Goal: Task Accomplishment & Management: Use online tool/utility

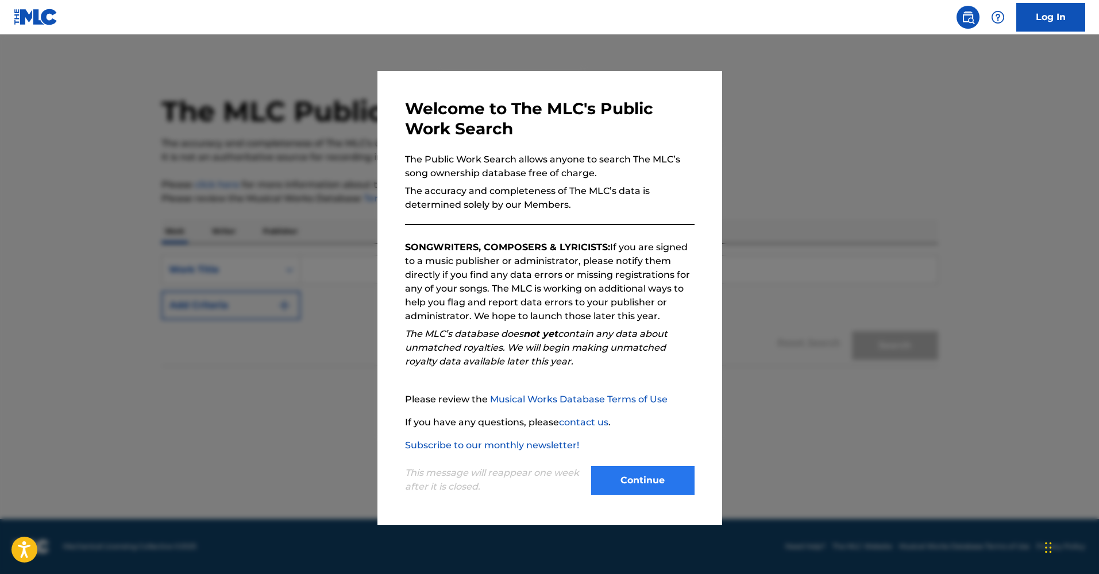
click at [636, 479] on button "Continue" at bounding box center [642, 480] width 103 height 29
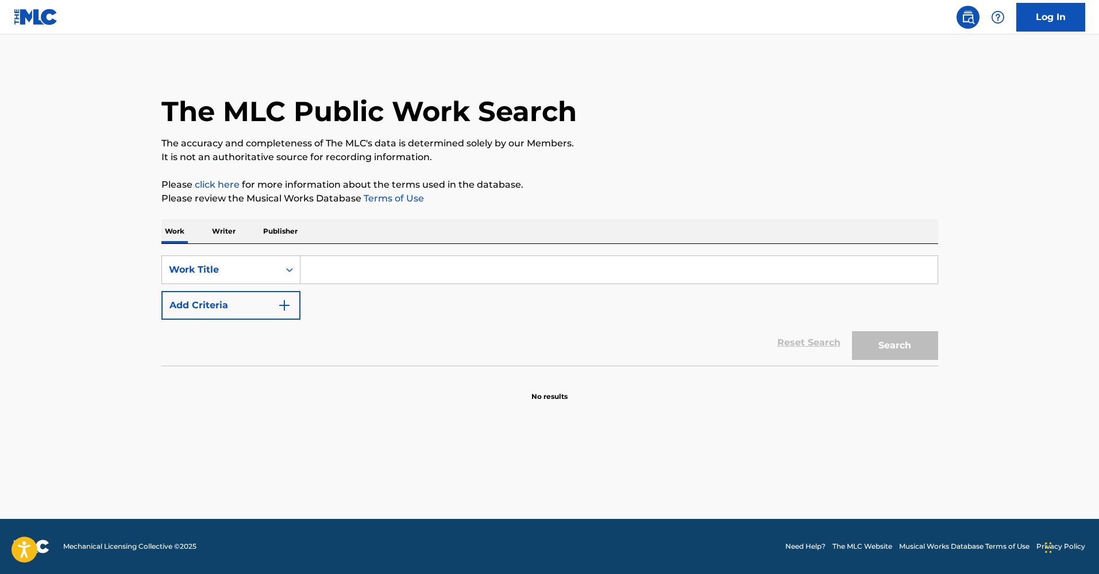
click at [284, 233] on p "Publisher" at bounding box center [280, 231] width 41 height 24
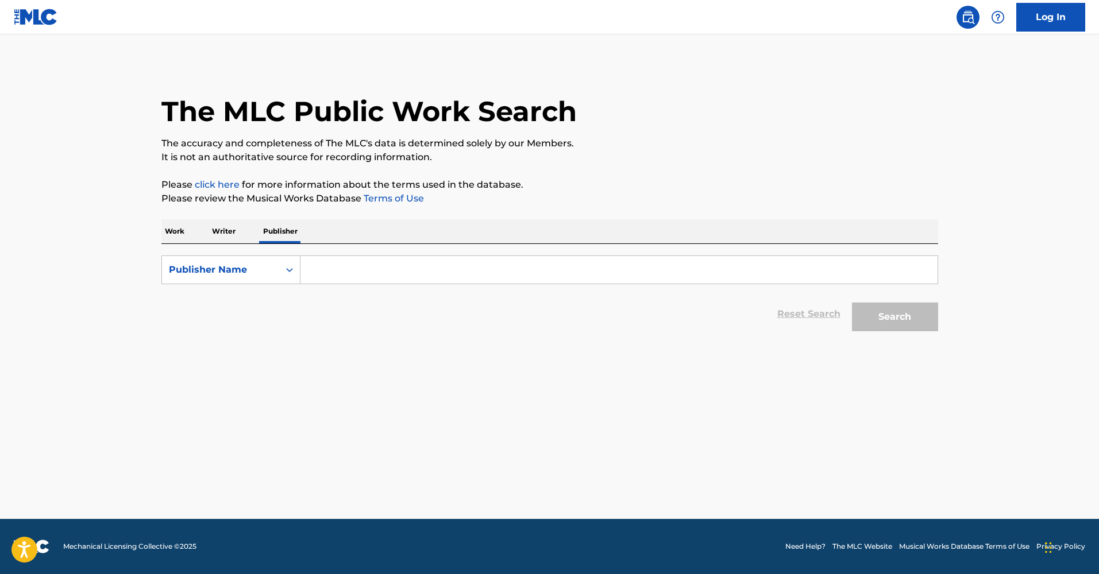
click at [318, 267] on input "Search Form" at bounding box center [618, 270] width 637 height 28
type input "Phrygian Frog Music Professionals"
click at [894, 317] on button "Search" at bounding box center [895, 317] width 86 height 29
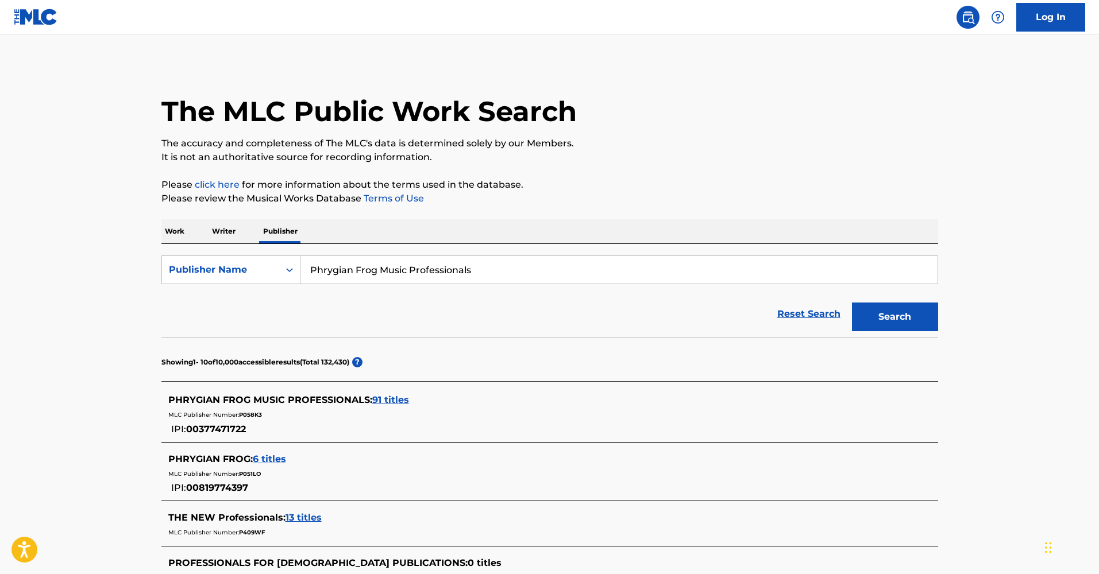
scroll to position [207, 0]
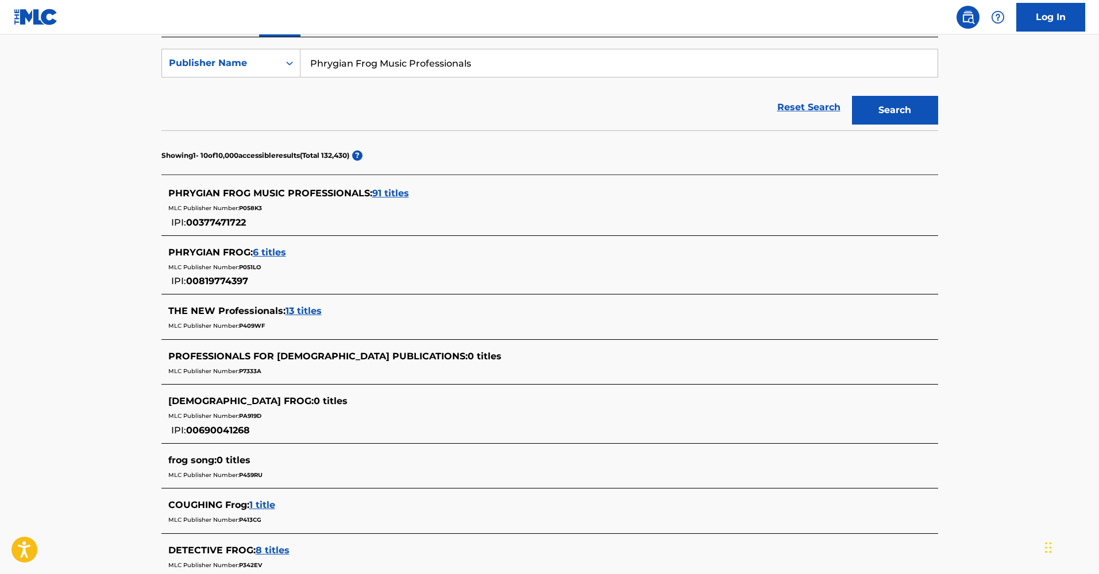
click at [398, 193] on span "91 titles" at bounding box center [390, 193] width 37 height 11
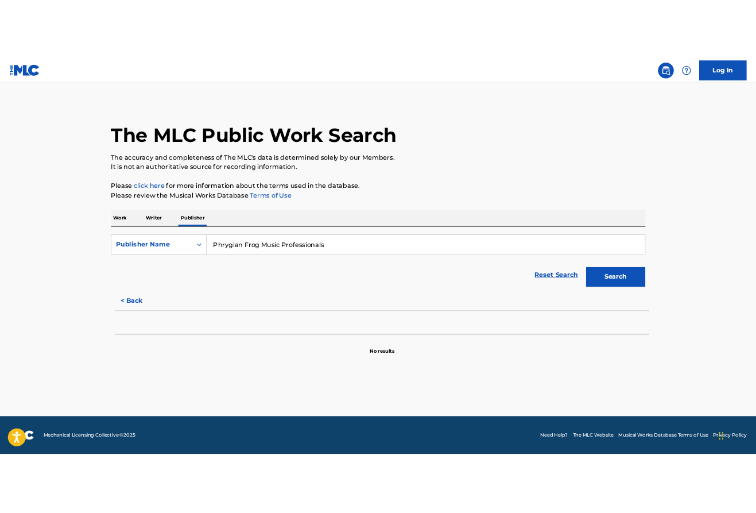
scroll to position [0, 0]
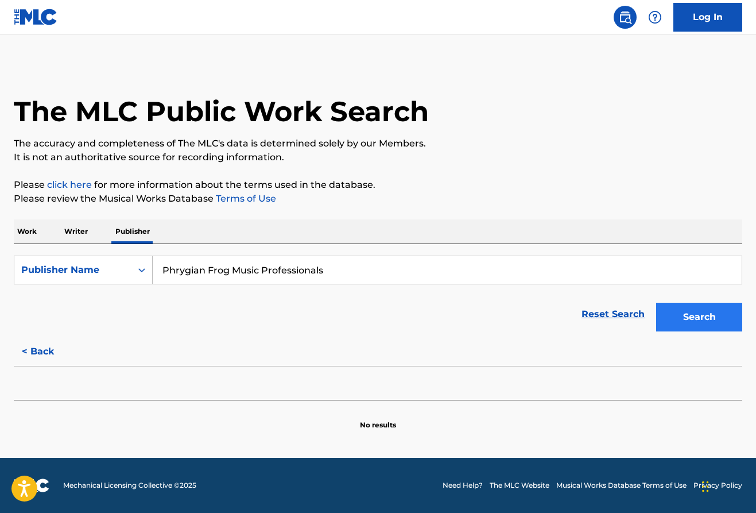
click at [690, 316] on button "Search" at bounding box center [699, 317] width 86 height 29
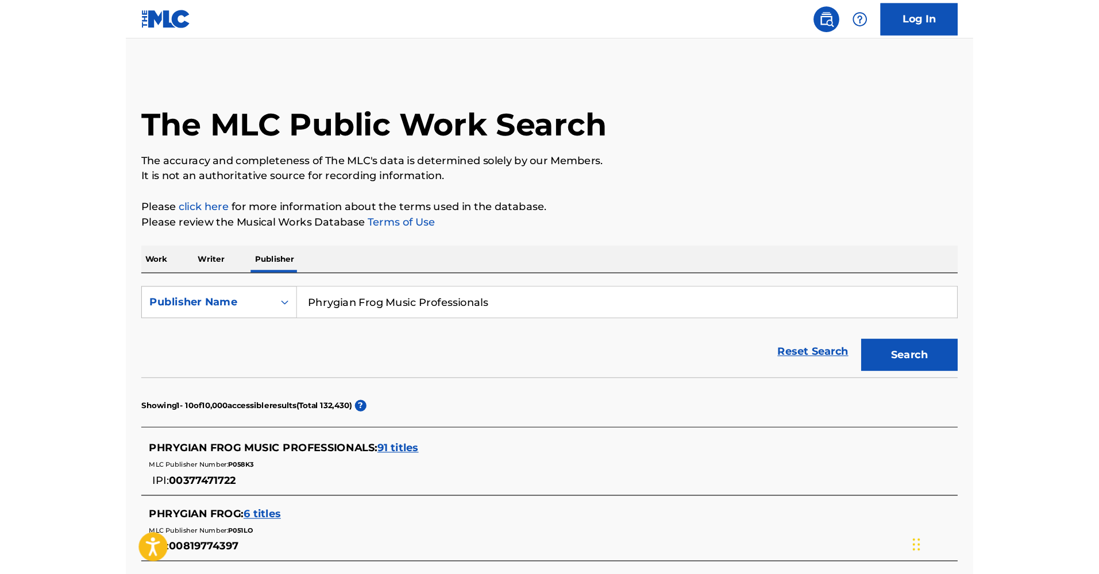
scroll to position [97, 0]
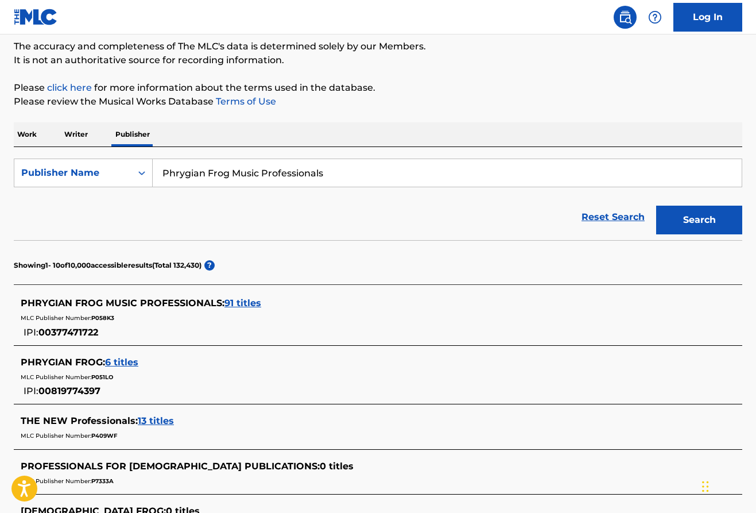
click at [244, 303] on span "91 titles" at bounding box center [243, 303] width 37 height 11
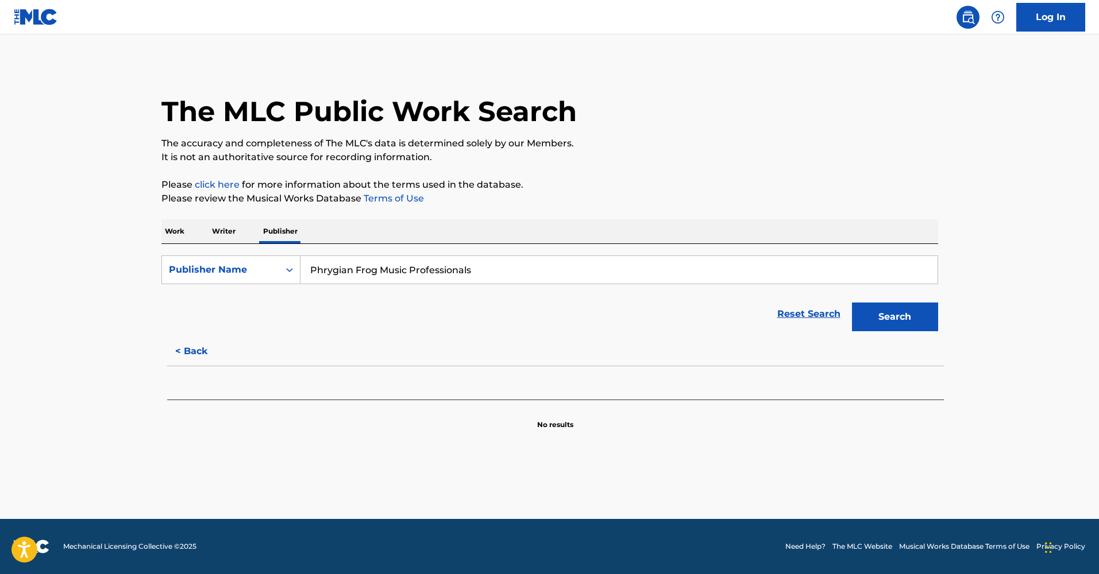
scroll to position [0, 0]
click at [892, 318] on button "Search" at bounding box center [895, 317] width 86 height 29
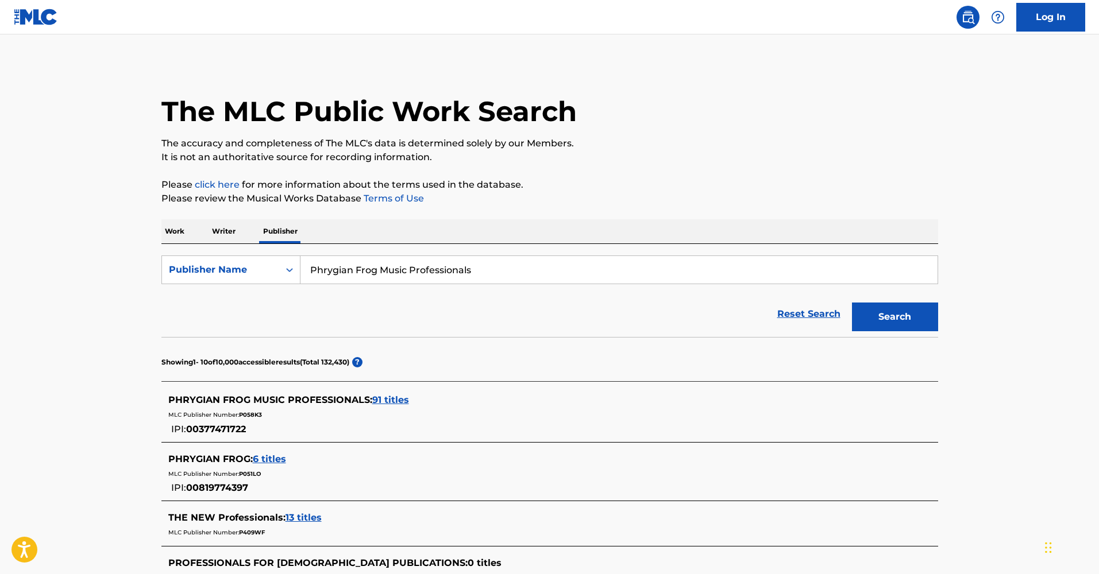
click at [264, 459] on span "6 titles" at bounding box center [269, 459] width 33 height 11
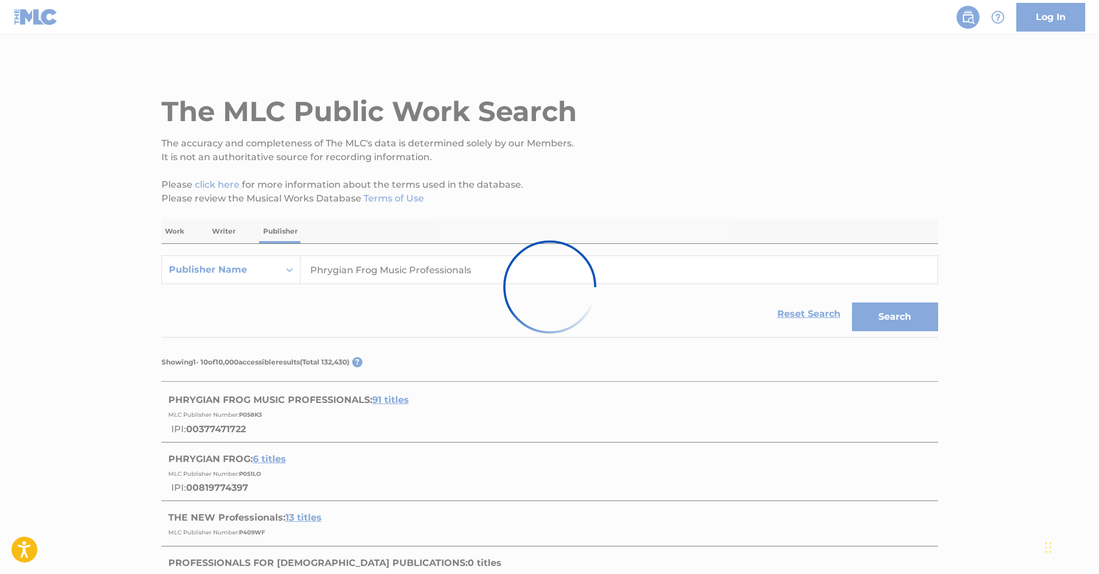
click at [946, 112] on div at bounding box center [549, 287] width 1099 height 574
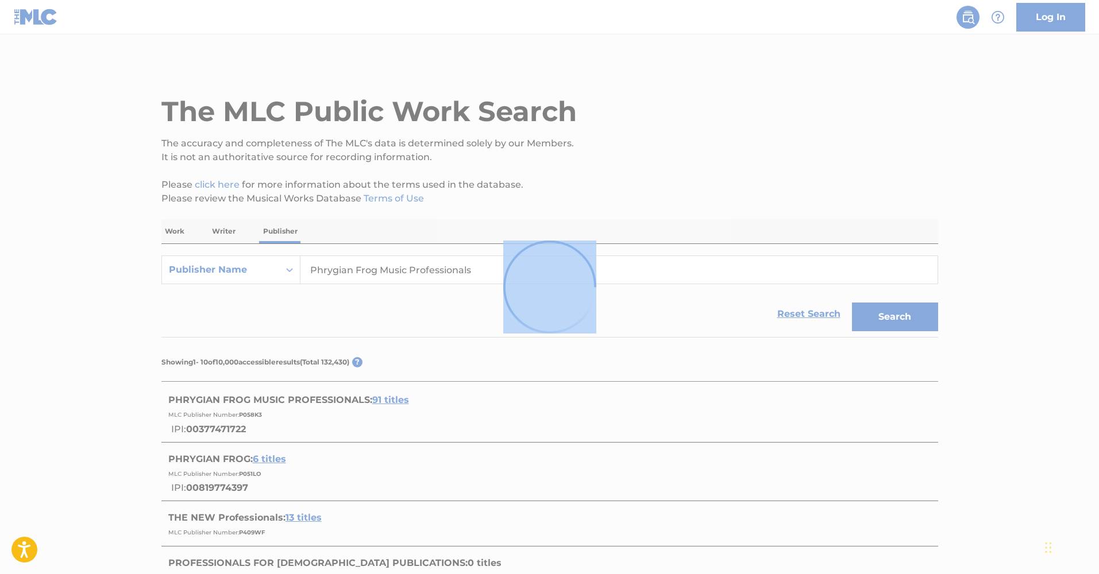
click at [946, 112] on div at bounding box center [549, 287] width 1099 height 574
click at [954, 106] on div at bounding box center [549, 287] width 1099 height 574
click at [899, 204] on div at bounding box center [549, 287] width 1099 height 574
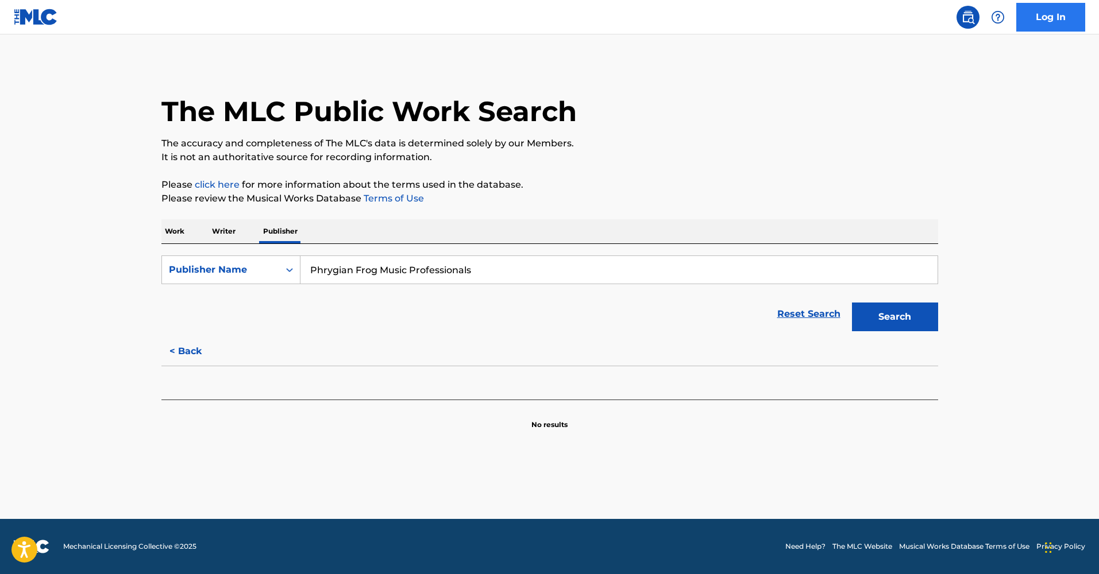
click at [1048, 18] on link "Log In" at bounding box center [1050, 17] width 69 height 29
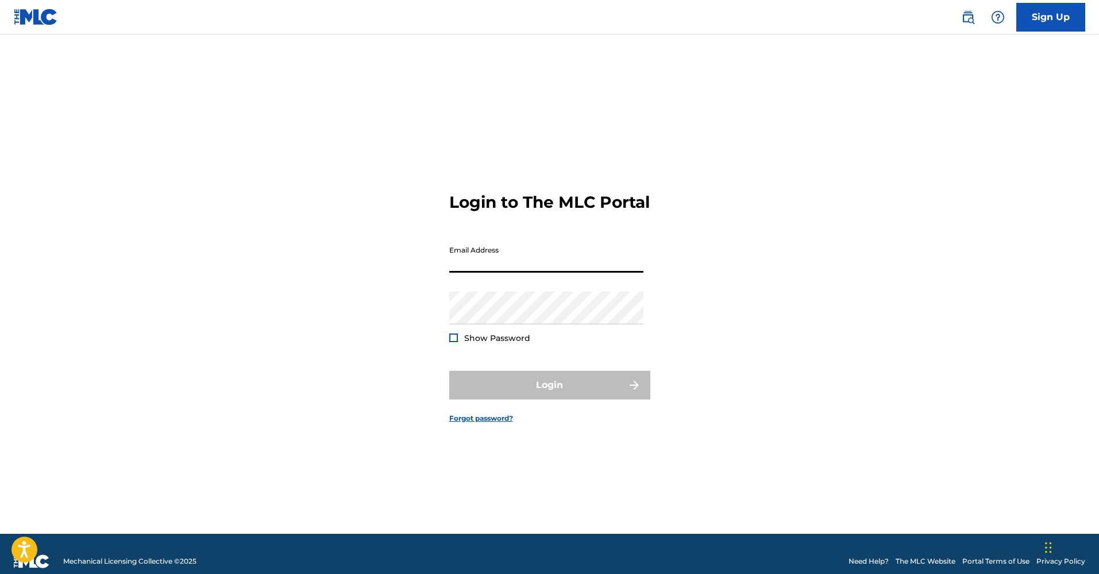
paste input "[PERSON_NAME][EMAIL_ADDRESS][DOMAIN_NAME]"
type input "[PERSON_NAME][EMAIL_ADDRESS][DOMAIN_NAME]"
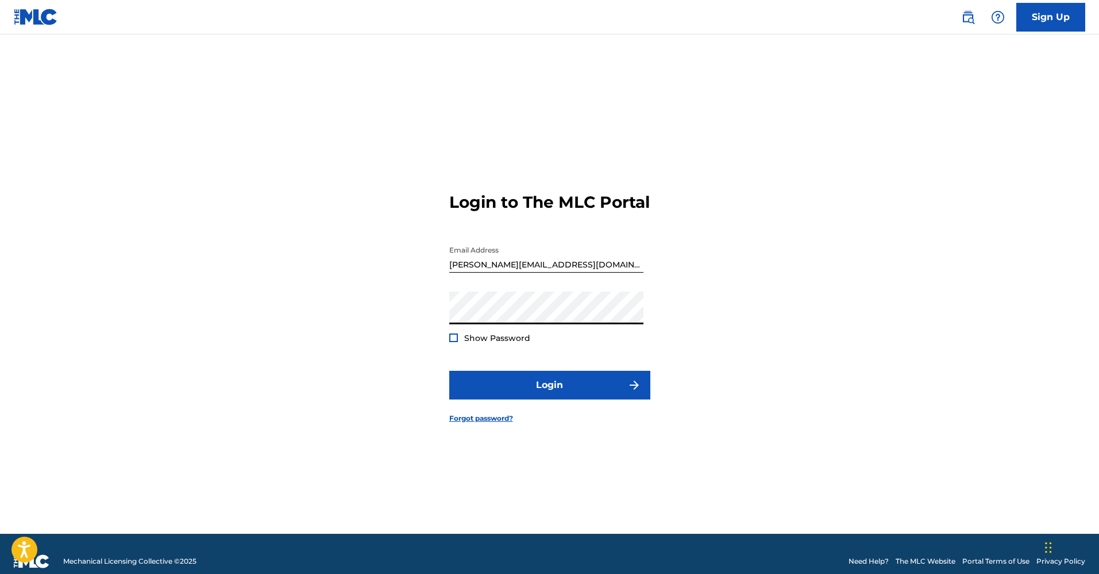
click at [549, 395] on button "Login" at bounding box center [549, 385] width 201 height 29
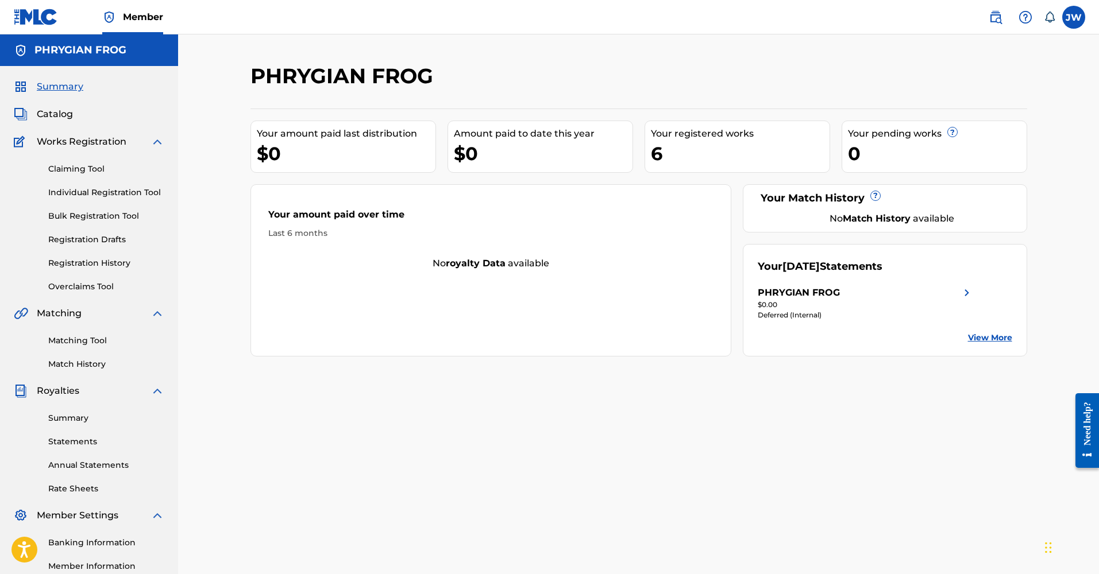
click at [683, 146] on div "6" at bounding box center [740, 154] width 179 height 26
click at [1072, 13] on label at bounding box center [1073, 17] width 23 height 23
click at [1073, 17] on input "[PERSON_NAME] [PERSON_NAME] [PERSON_NAME][EMAIL_ADDRESS][DOMAIN_NAME] Notificat…" at bounding box center [1073, 17] width 0 height 0
click at [1052, 80] on p "[PERSON_NAME][EMAIL_ADDRESS][DOMAIN_NAME]" at bounding box center [1033, 80] width 87 height 10
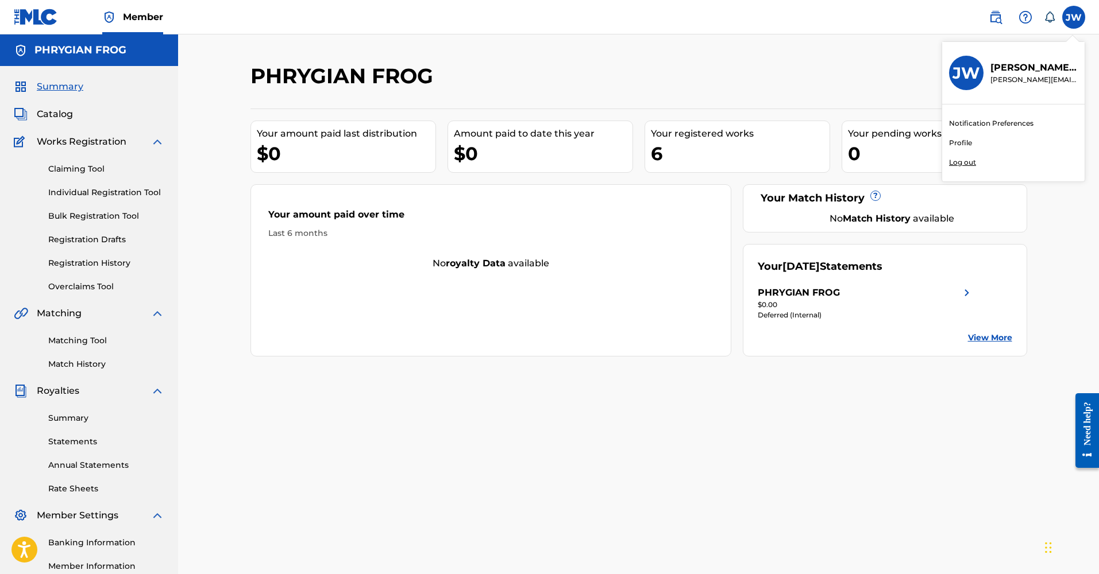
click at [1073, 17] on input "[PERSON_NAME] [PERSON_NAME] [PERSON_NAME][EMAIL_ADDRESS][DOMAIN_NAME] Notificat…" at bounding box center [1073, 17] width 0 height 0
click at [702, 56] on div "PHRYGIAN FROG Your amount paid last distribution $0 Amount paid to date this ye…" at bounding box center [638, 333] width 921 height 599
click at [60, 116] on span "Catalog" at bounding box center [55, 114] width 36 height 14
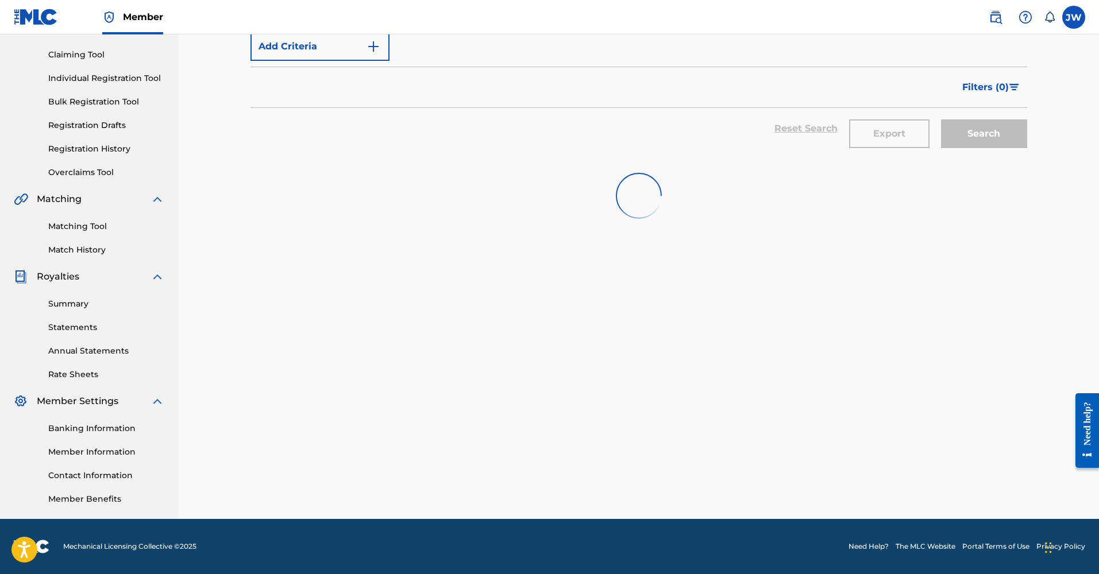
scroll to position [17, 0]
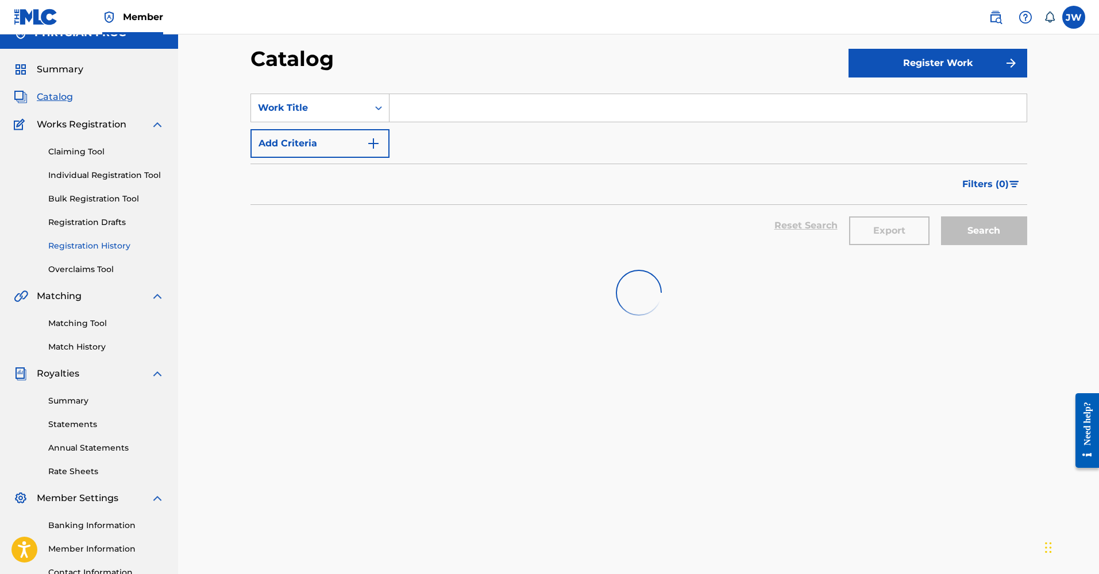
click at [94, 248] on link "Registration History" at bounding box center [106, 246] width 116 height 12
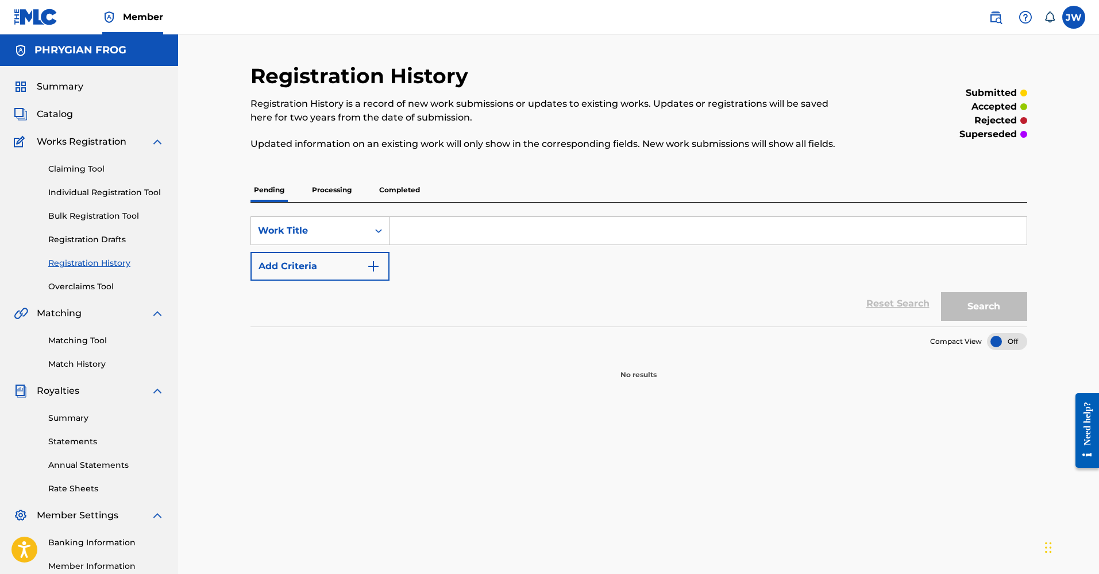
click at [403, 188] on p "Completed" at bounding box center [400, 190] width 48 height 24
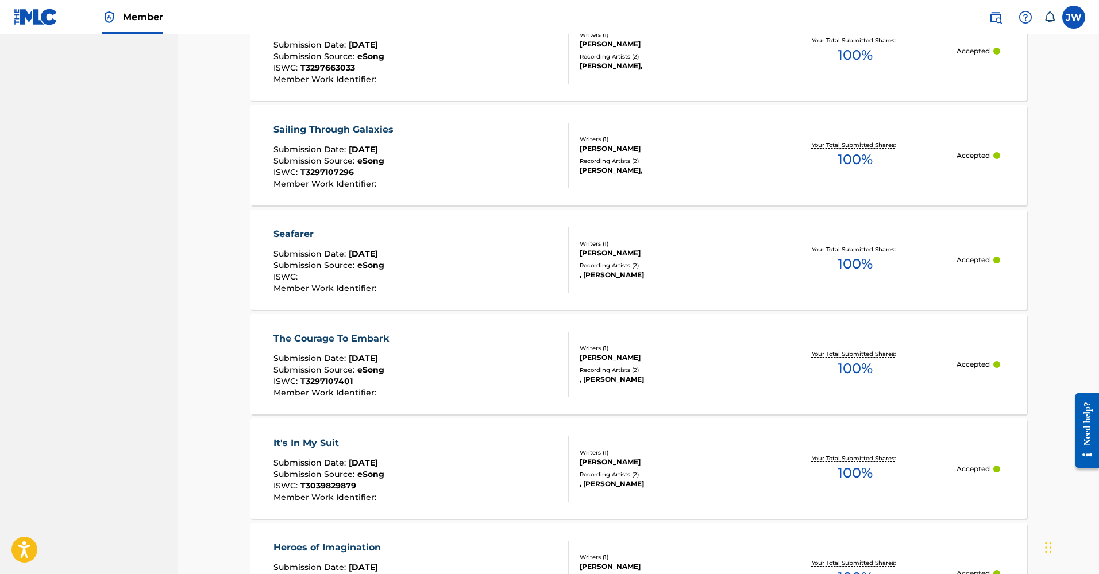
scroll to position [1003, 0]
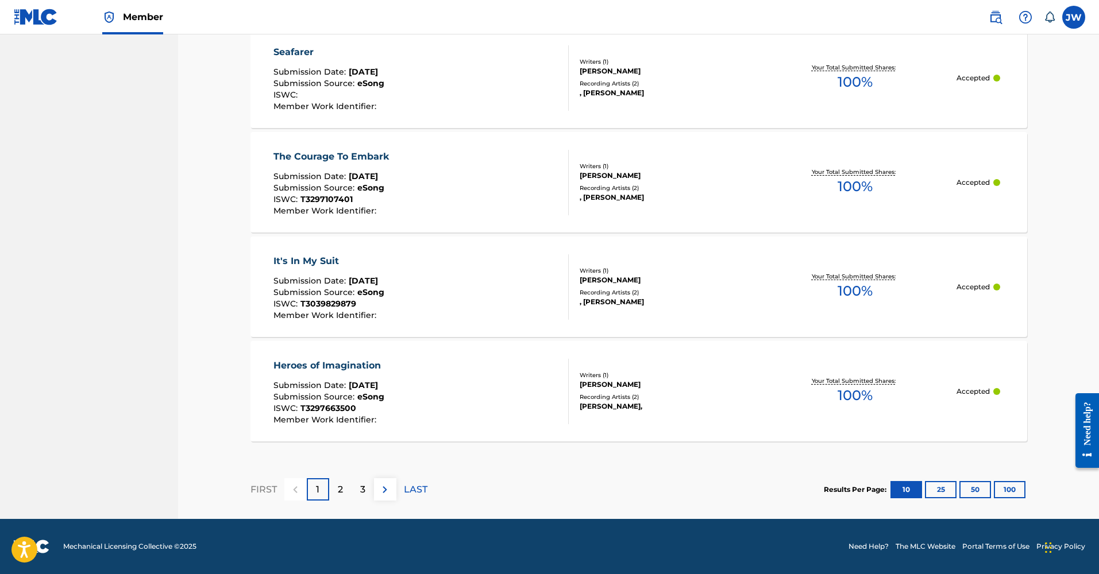
drag, startPoint x: 343, startPoint y: 486, endPoint x: 354, endPoint y: 485, distance: 10.9
click at [343, 486] on div "2" at bounding box center [340, 489] width 22 height 22
click at [359, 492] on div "3" at bounding box center [362, 489] width 22 height 22
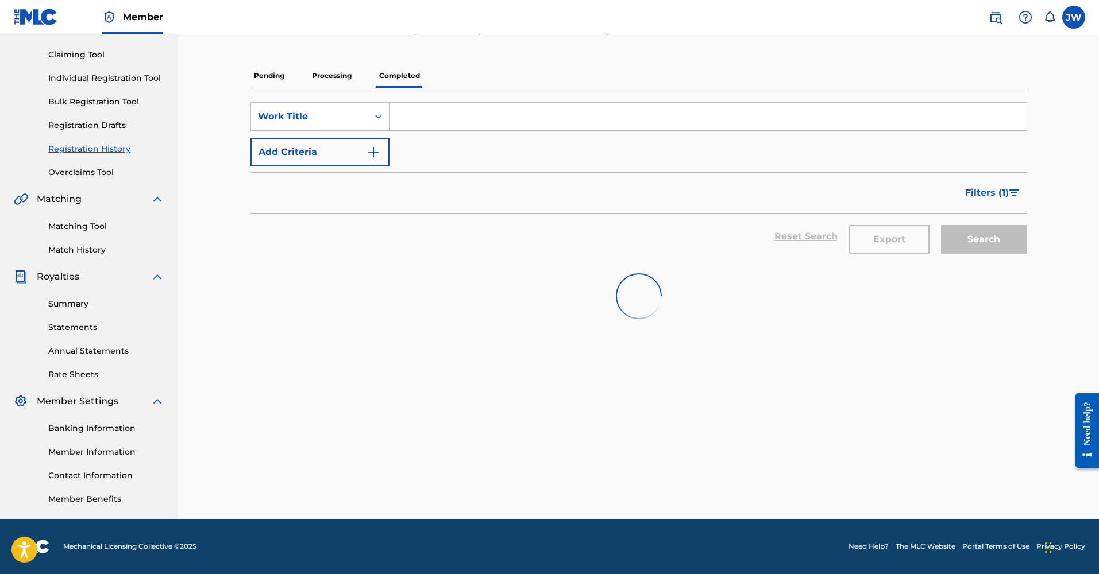
scroll to position [114, 0]
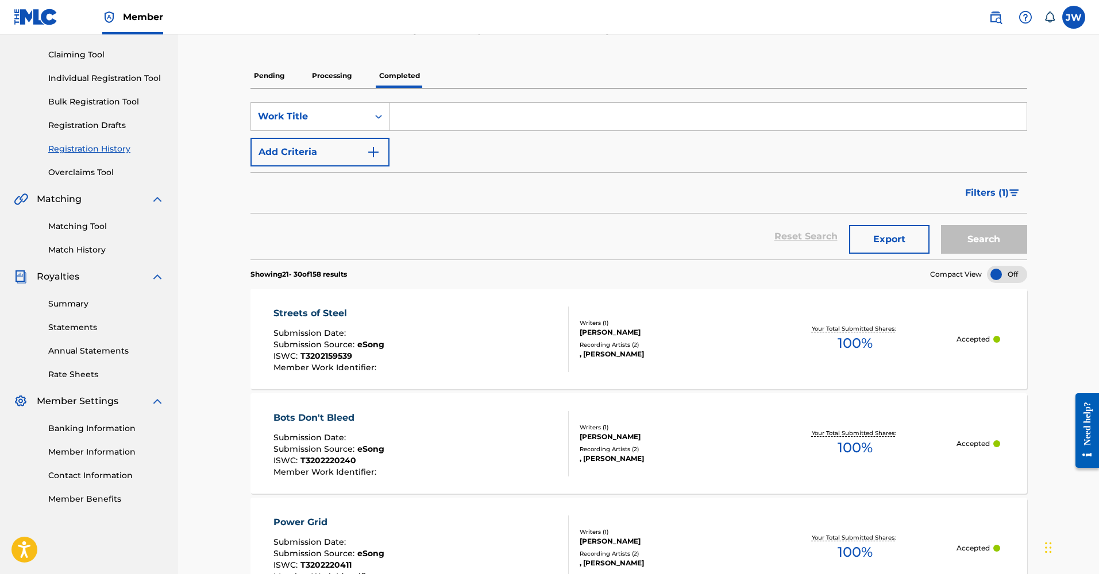
click at [318, 312] on div "Streets of Steel" at bounding box center [328, 314] width 111 height 14
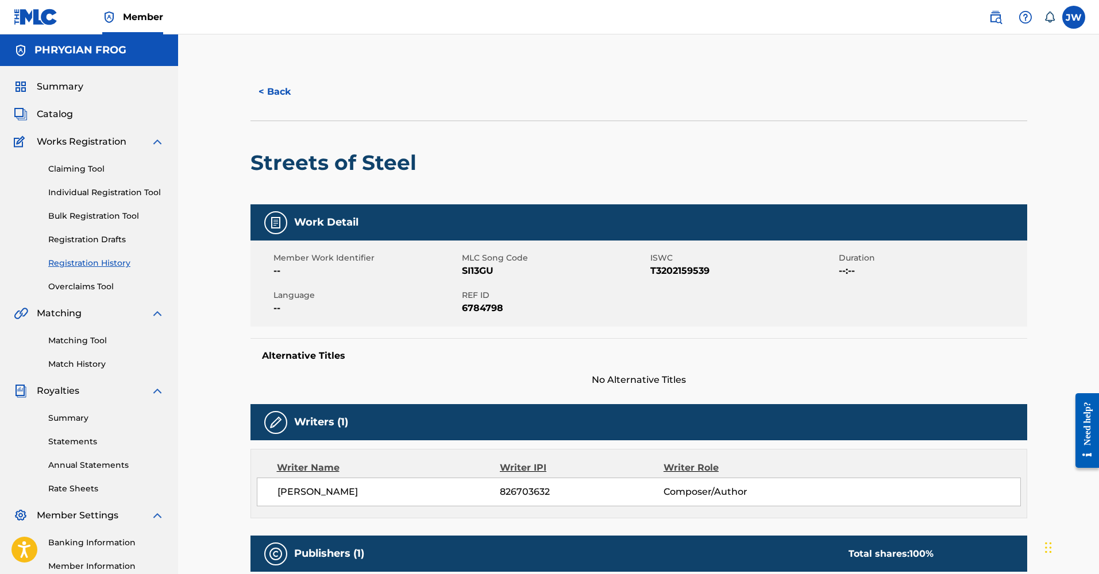
scroll to position [201, 0]
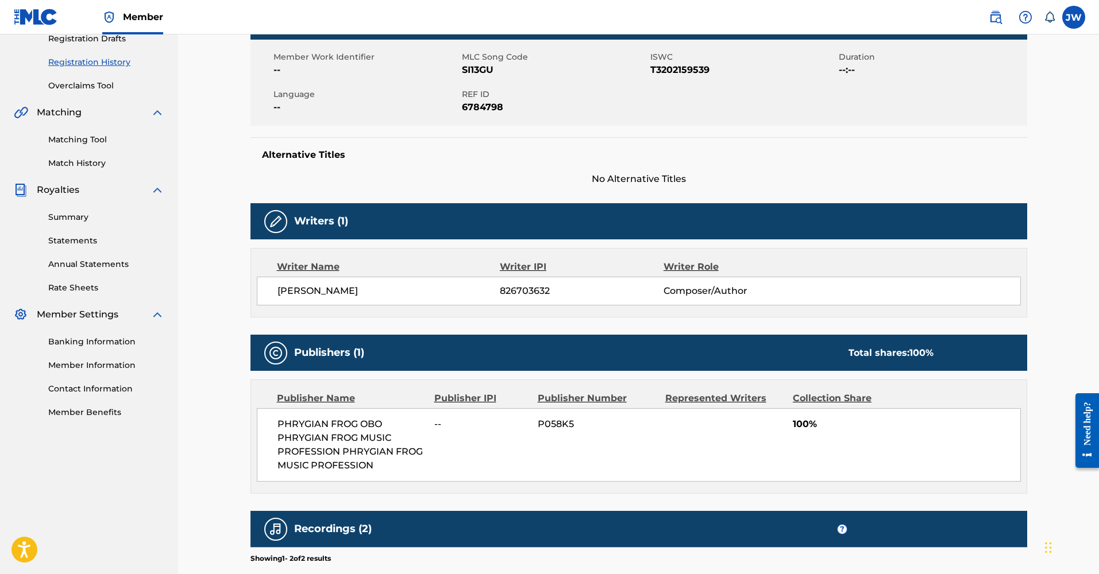
click at [556, 421] on span "P058K5" at bounding box center [597, 425] width 119 height 14
click at [596, 437] on div "PHRYGIAN FROG OBO PHRYGIAN FROG MUSIC PROFESSION PHRYGIAN FROG MUSIC PROFESSION…" at bounding box center [639, 445] width 764 height 74
click at [337, 428] on span "PHRYGIAN FROG OBO PHRYGIAN FROG MUSIC PROFESSION PHRYGIAN FROG MUSIC PROFESSION" at bounding box center [351, 445] width 149 height 55
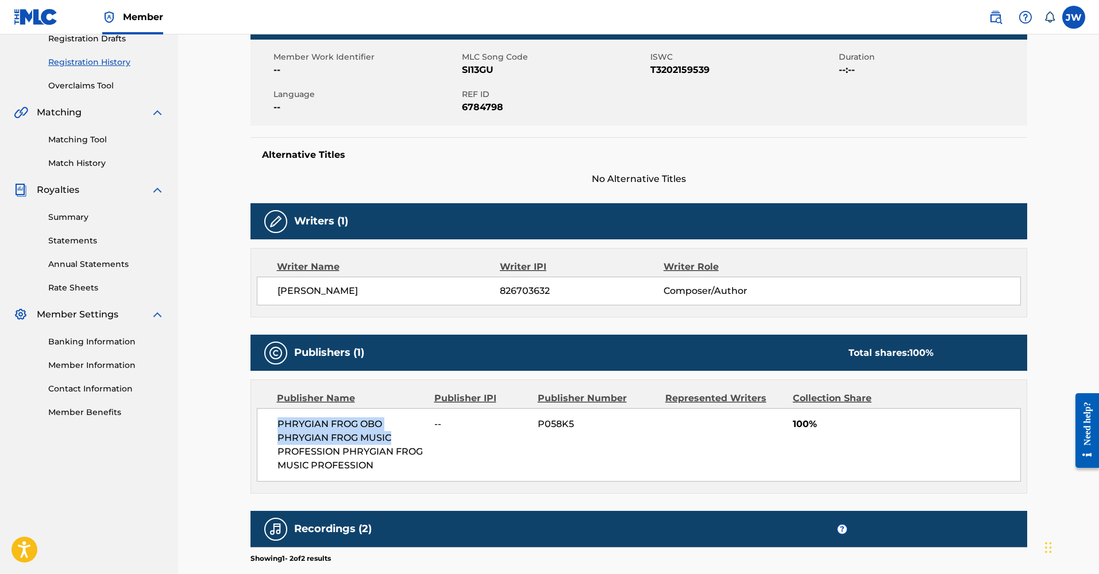
drag, startPoint x: 396, startPoint y: 441, endPoint x: 271, endPoint y: 419, distance: 127.1
click at [271, 419] on div "PHRYGIAN FROG OBO PHRYGIAN FROG MUSIC PROFESSION PHRYGIAN FROG MUSIC PROFESSION…" at bounding box center [639, 445] width 764 height 74
drag, startPoint x: 271, startPoint y: 419, endPoint x: 300, endPoint y: 422, distance: 29.4
click at [272, 419] on div "PHRYGIAN FROG OBO PHRYGIAN FROG MUSIC PROFESSION PHRYGIAN FROG MUSIC PROFESSION…" at bounding box center [639, 445] width 764 height 74
click at [310, 426] on span "PHRYGIAN FROG OBO PHRYGIAN FROG MUSIC PROFESSION PHRYGIAN FROG MUSIC PROFESSION" at bounding box center [351, 445] width 149 height 55
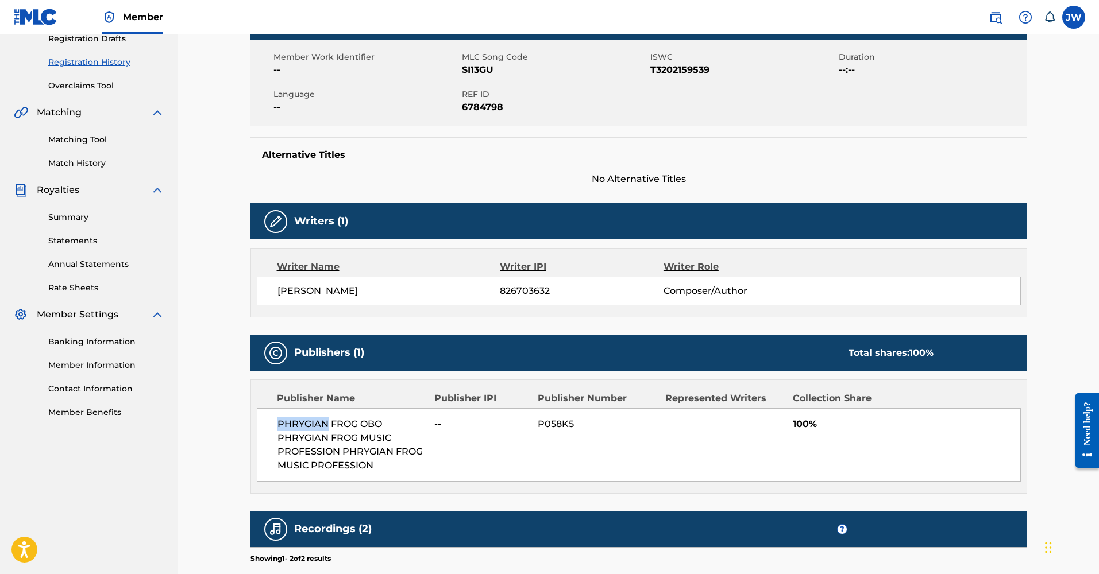
click at [310, 426] on span "PHRYGIAN FROG OBO PHRYGIAN FROG MUSIC PROFESSION PHRYGIAN FROG MUSIC PROFESSION" at bounding box center [351, 445] width 149 height 55
click at [351, 431] on span "PHRYGIAN FROG OBO PHRYGIAN FROG MUSIC PROFESSION PHRYGIAN FROG MUSIC PROFESSION" at bounding box center [351, 445] width 149 height 55
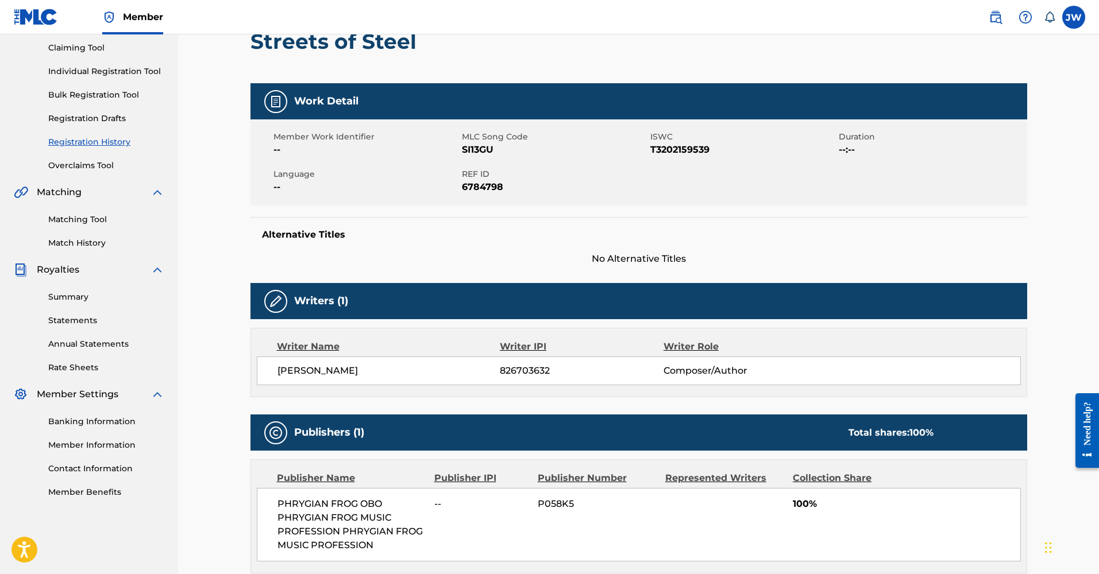
scroll to position [0, 0]
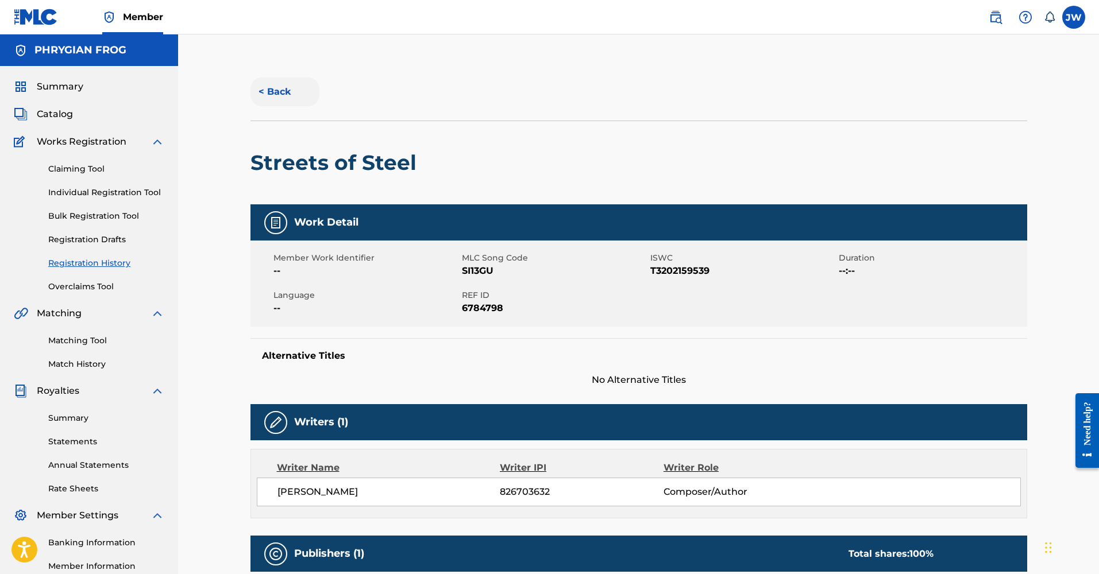
click at [275, 89] on button "< Back" at bounding box center [284, 92] width 69 height 29
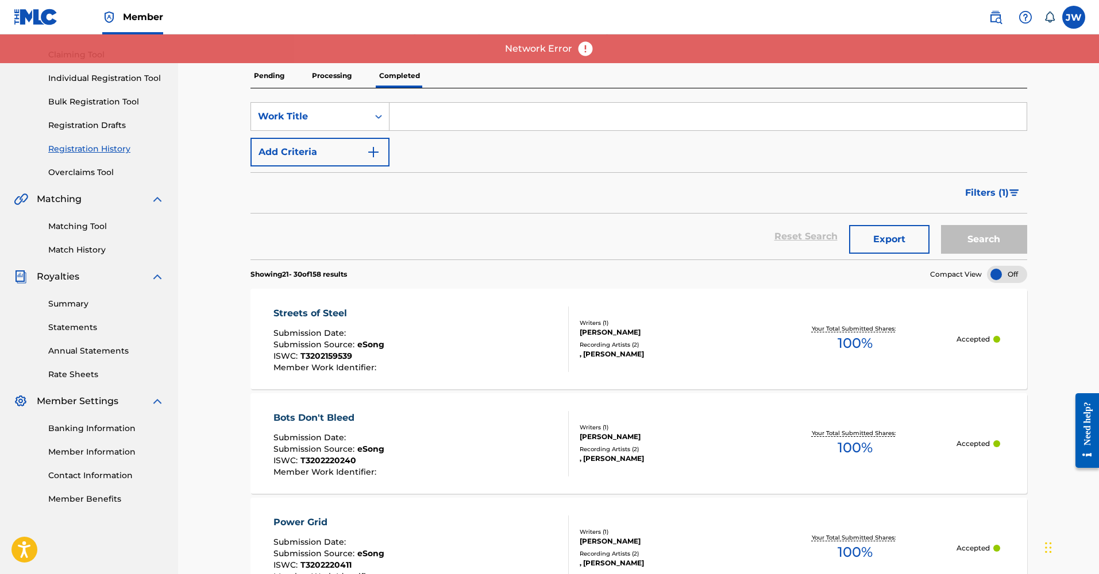
click at [308, 308] on div "Streets of Steel" at bounding box center [328, 314] width 111 height 14
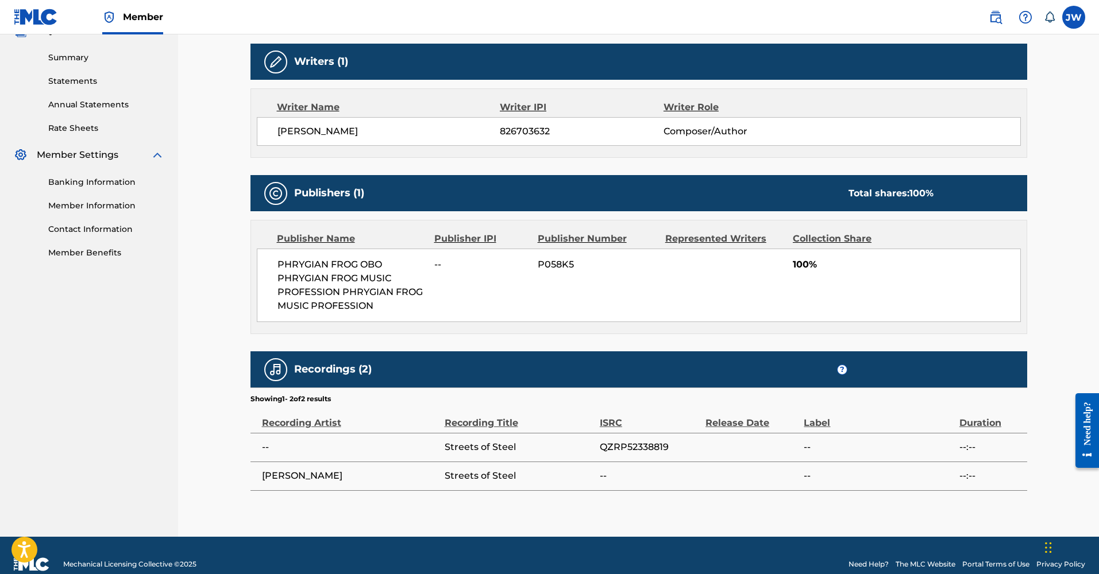
scroll to position [346, 0]
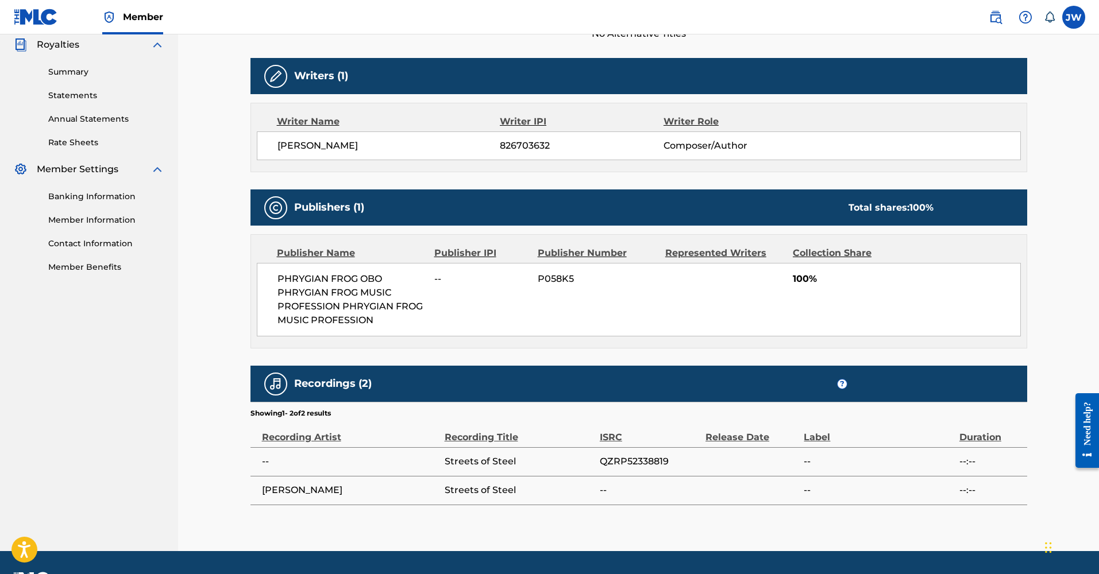
click at [341, 457] on span "--" at bounding box center [350, 462] width 177 height 14
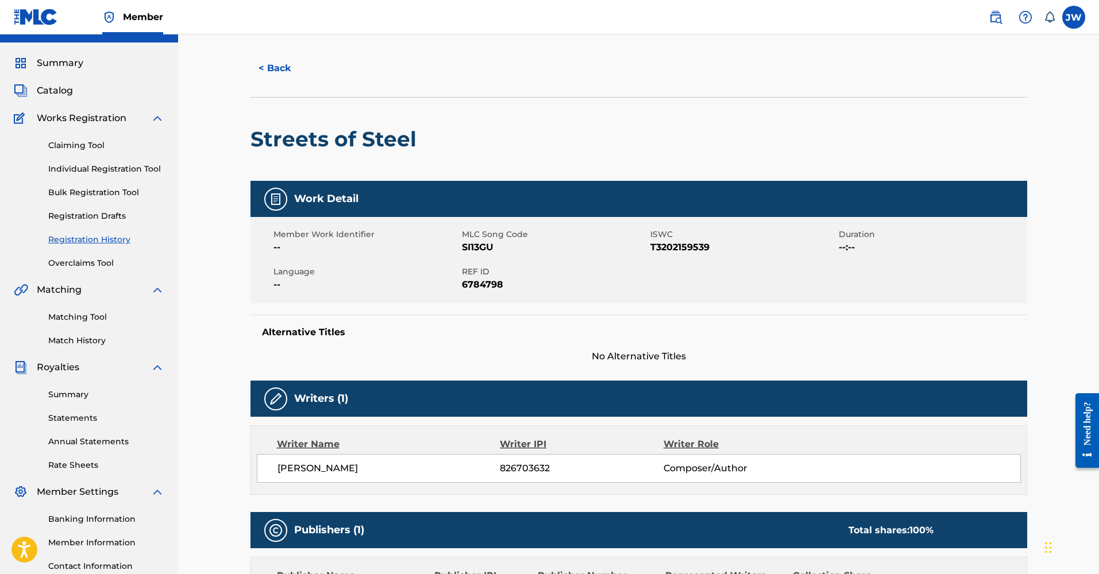
scroll to position [0, 0]
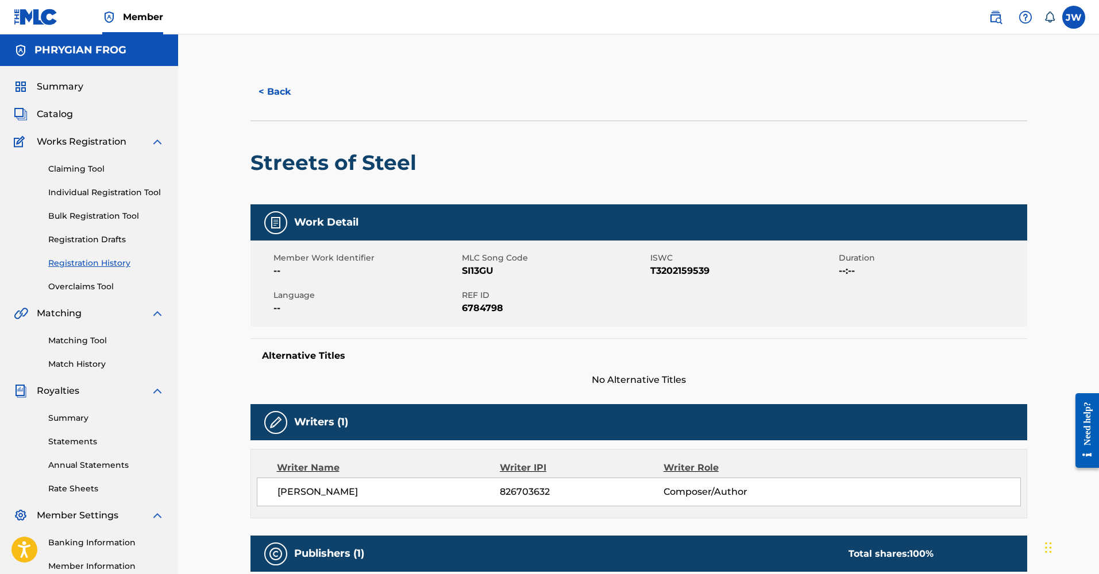
click at [84, 329] on div "Matching Tool Match History" at bounding box center [89, 345] width 150 height 50
drag, startPoint x: 83, startPoint y: 341, endPoint x: 204, endPoint y: 351, distance: 121.1
click at [83, 341] on link "Matching Tool" at bounding box center [106, 341] width 116 height 12
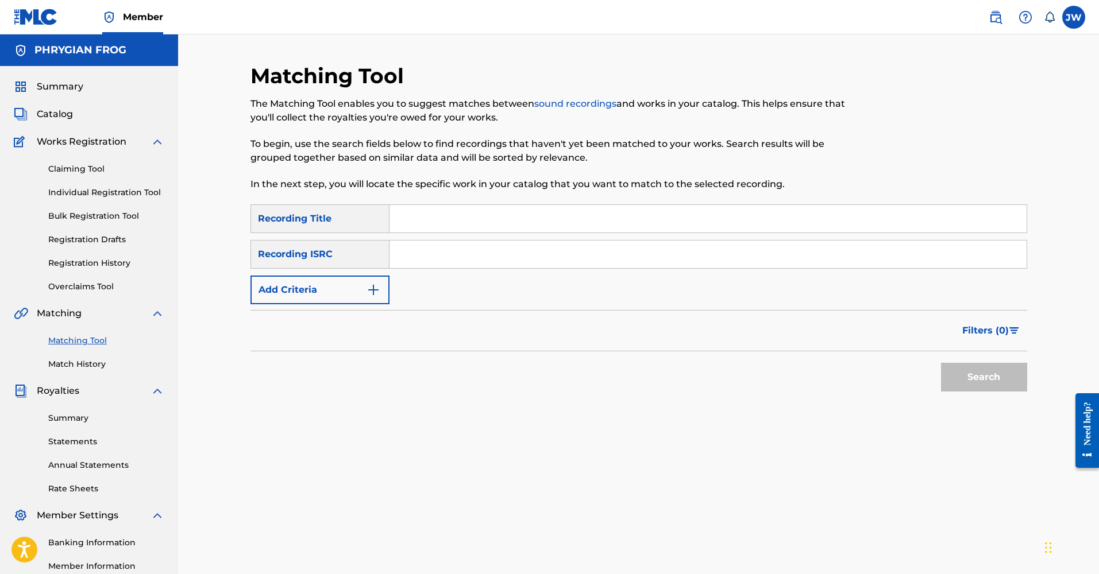
click at [438, 217] on input "Search Form" at bounding box center [707, 219] width 637 height 28
type input "streets of steel"
click at [983, 377] on button "Search" at bounding box center [984, 377] width 86 height 29
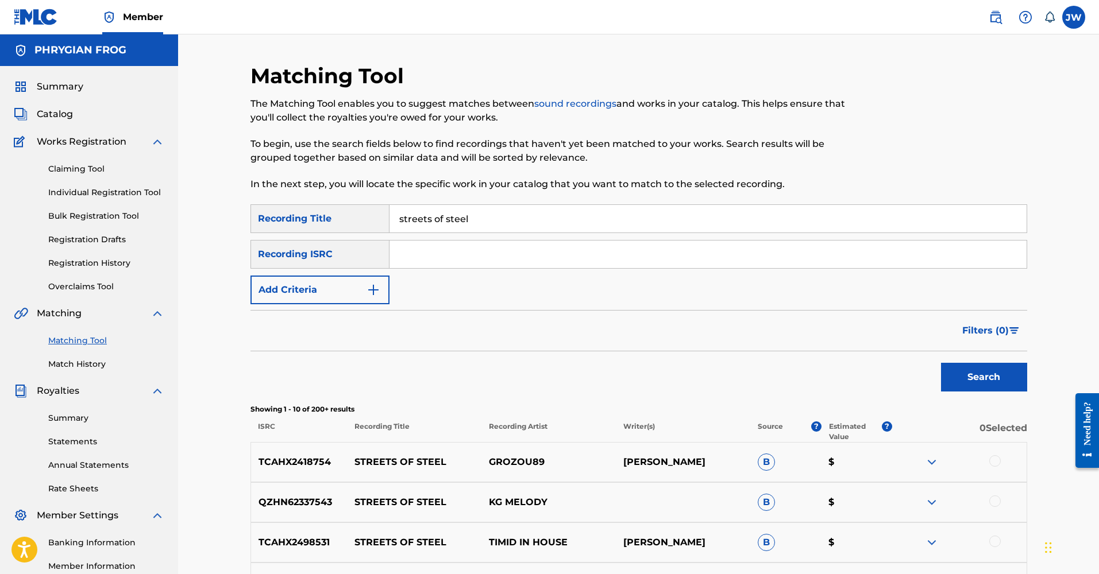
click at [382, 220] on div "SearchWithCriteria6174d9c1-2e63-47e7-a314-231510860923 Recording Title streets …" at bounding box center [638, 218] width 777 height 29
click at [983, 377] on button "Search" at bounding box center [984, 377] width 86 height 29
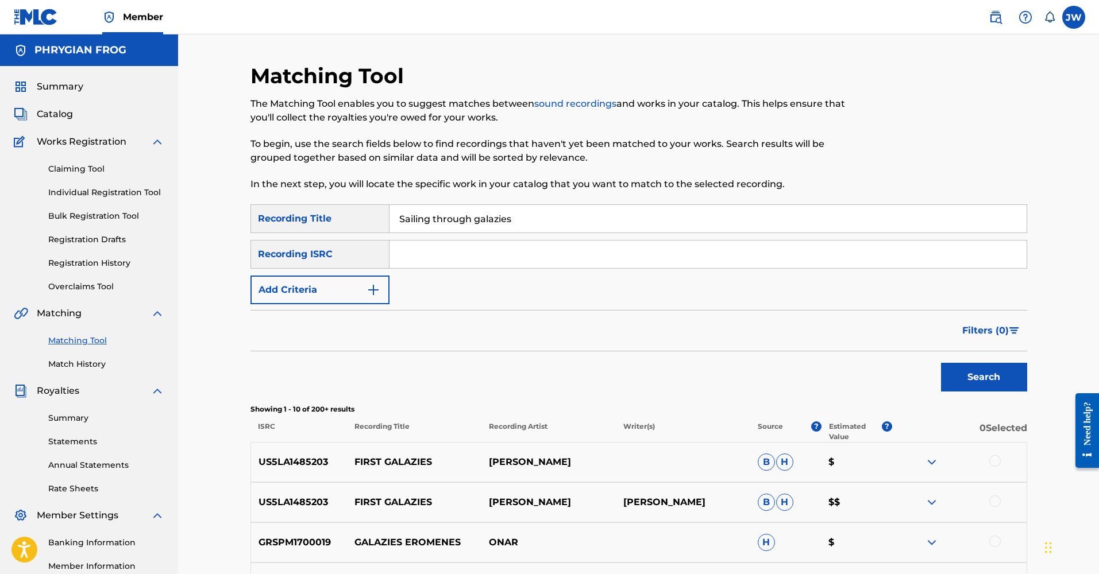
click at [492, 221] on input "Sailing through galazies" at bounding box center [707, 219] width 637 height 28
type input "Sailing through galaxies"
click at [983, 377] on button "Search" at bounding box center [984, 377] width 86 height 29
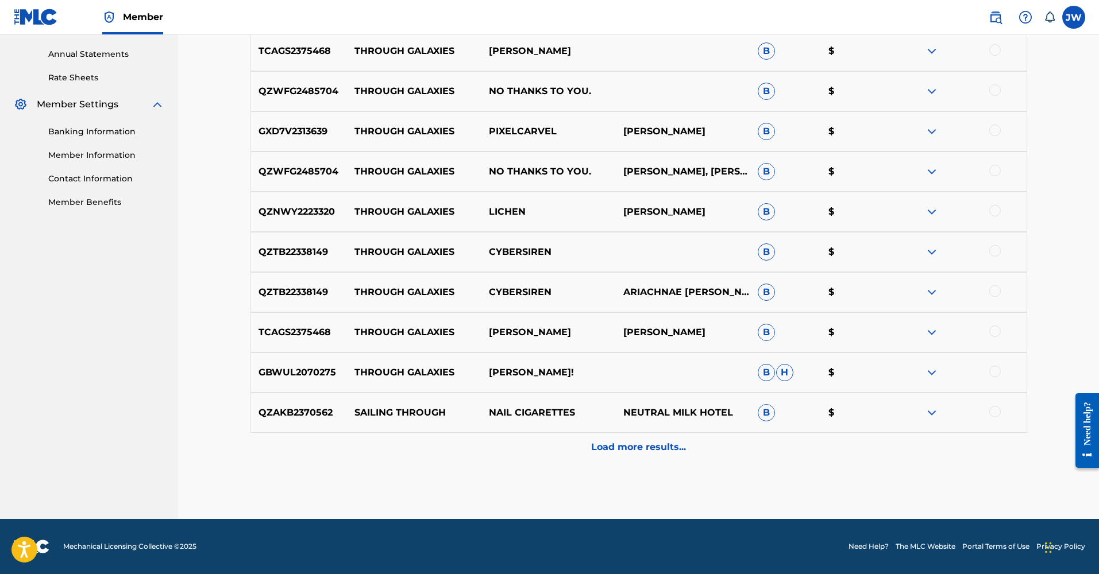
scroll to position [11, 0]
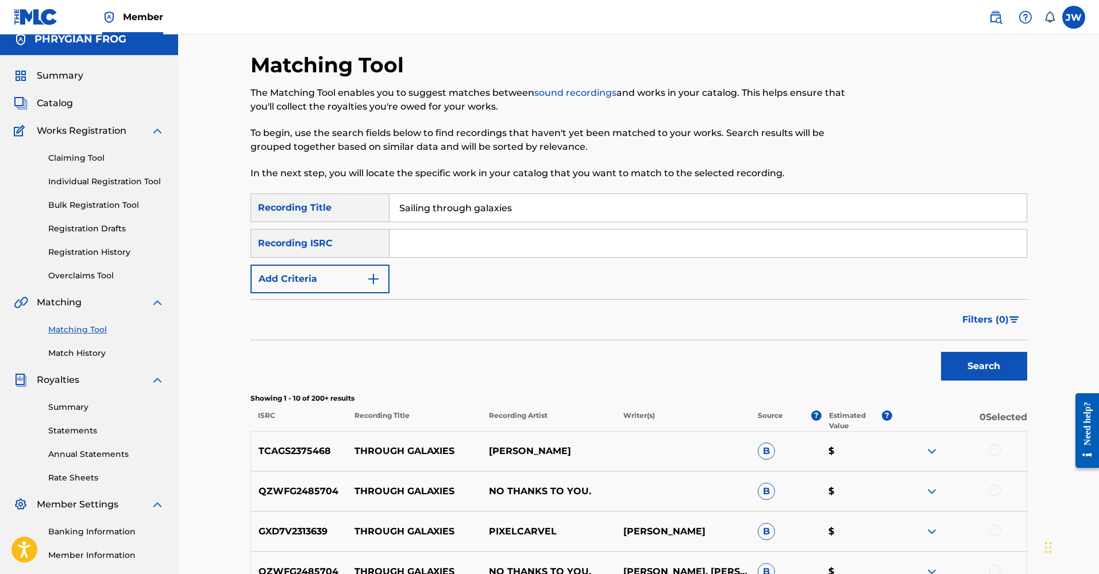
click at [380, 248] on div "Recording ISRC" at bounding box center [319, 243] width 139 height 29
click at [373, 249] on div "Recording ISRC" at bounding box center [319, 243] width 139 height 29
click at [371, 280] on img "Search Form" at bounding box center [373, 279] width 14 height 14
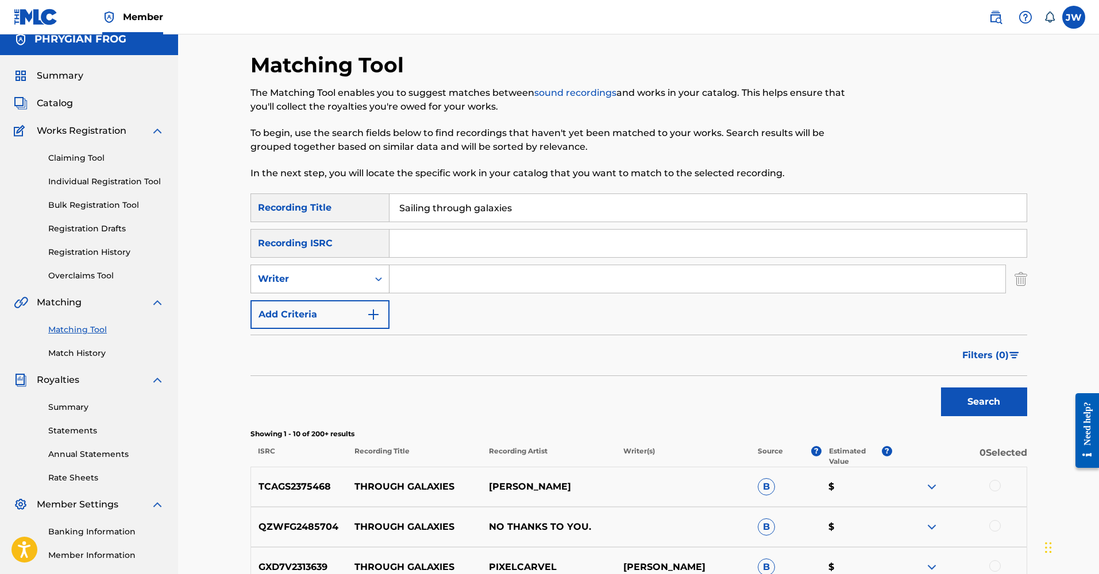
click at [375, 277] on icon "Search Form" at bounding box center [378, 278] width 11 height 11
click at [376, 277] on icon "Search Form" at bounding box center [378, 278] width 11 height 11
click at [335, 304] on div "Recording Artist" at bounding box center [320, 307] width 138 height 29
click at [444, 275] on input "Search Form" at bounding box center [697, 279] width 616 height 28
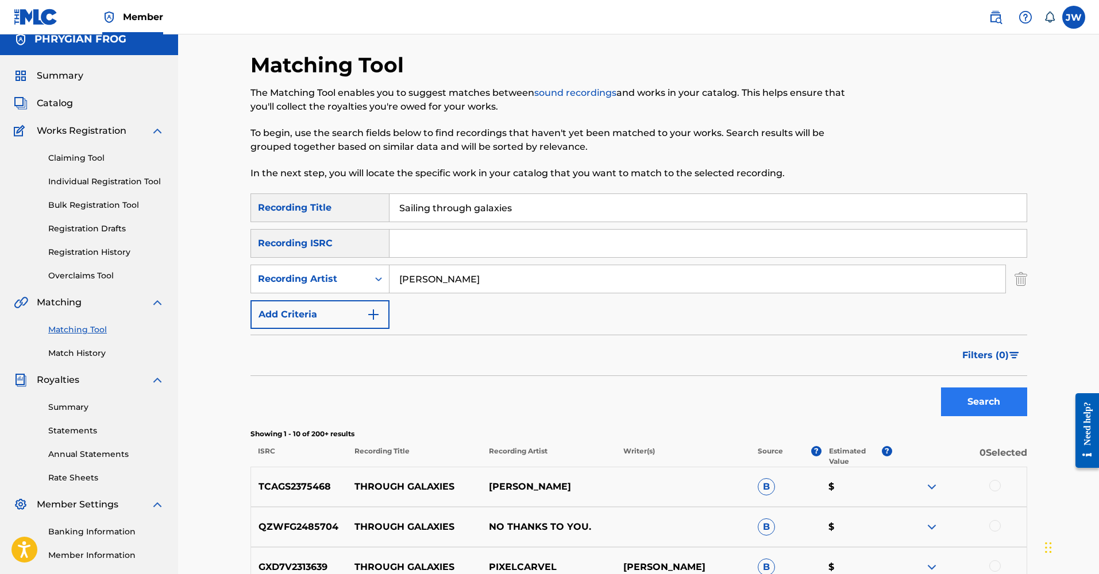
type input "[PERSON_NAME]"
click at [981, 403] on button "Search" at bounding box center [984, 402] width 86 height 29
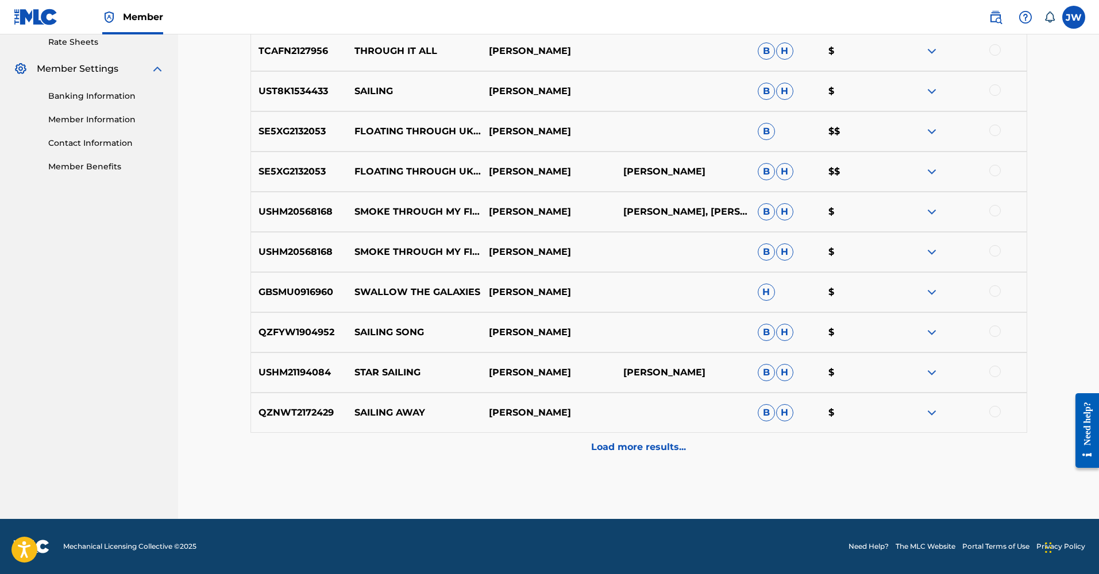
scroll to position [0, 0]
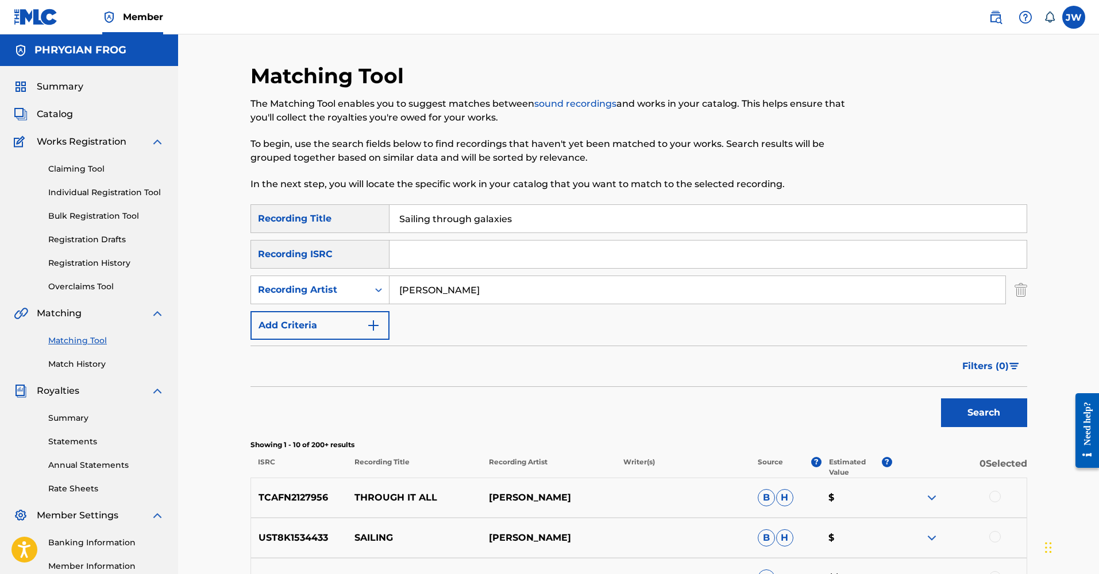
drag, startPoint x: 497, startPoint y: 288, endPoint x: 395, endPoint y: 289, distance: 102.2
click at [395, 289] on input "[PERSON_NAME]" at bounding box center [697, 290] width 616 height 28
drag, startPoint x: 475, startPoint y: 220, endPoint x: 383, endPoint y: 221, distance: 91.9
click at [384, 220] on div "SearchWithCriteria6174d9c1-2e63-47e7-a314-231510860923 Recording Title Sailing …" at bounding box center [638, 218] width 777 height 29
click at [435, 294] on input "Search Form" at bounding box center [697, 290] width 616 height 28
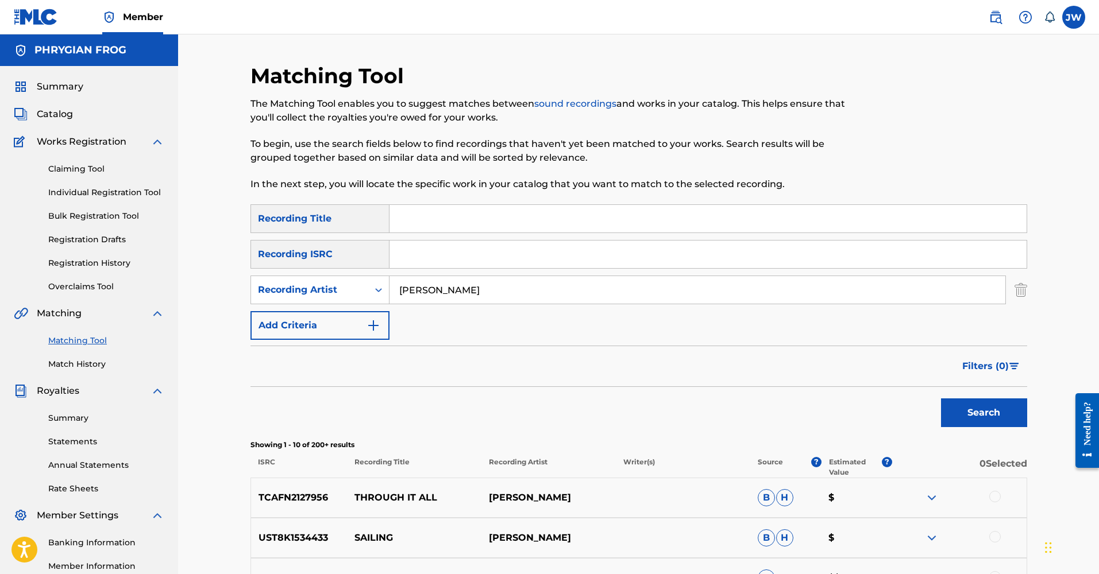
type input "[PERSON_NAME]"
click at [983, 413] on button "Search" at bounding box center [984, 413] width 86 height 29
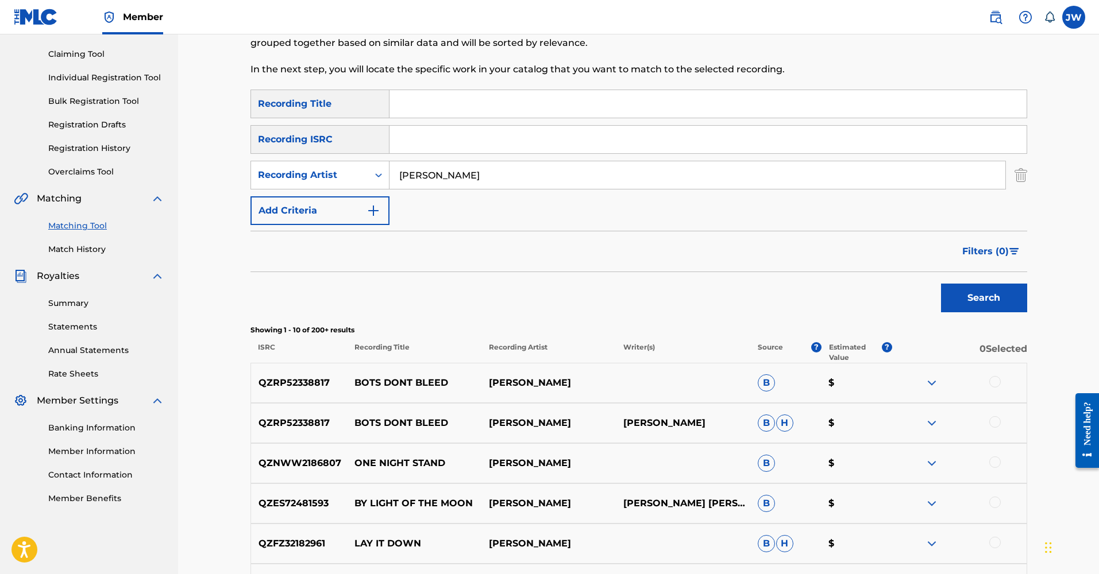
click at [929, 385] on img at bounding box center [932, 383] width 14 height 14
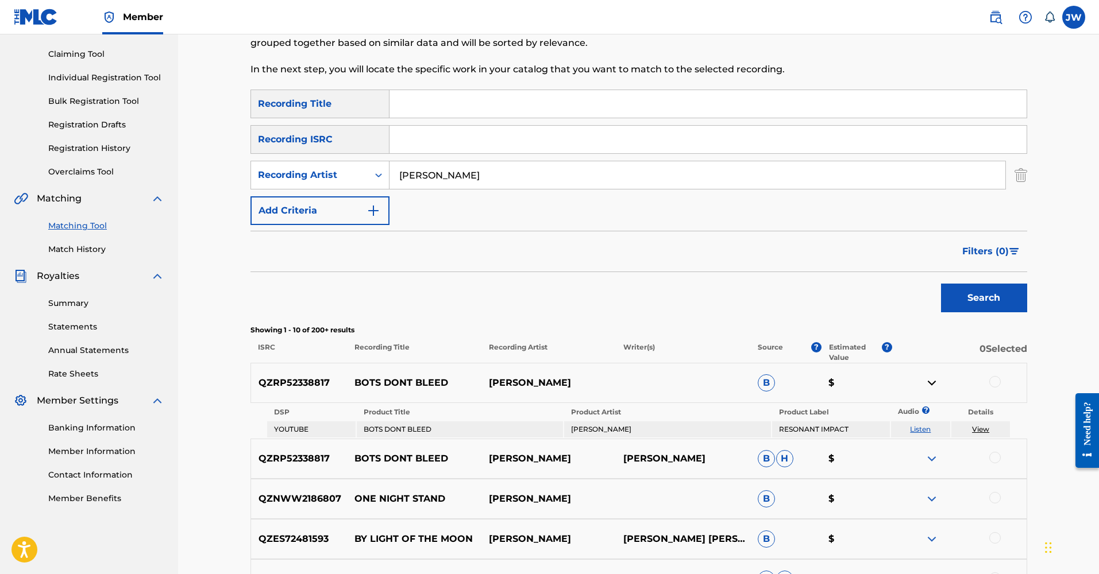
click at [929, 385] on img at bounding box center [932, 383] width 14 height 14
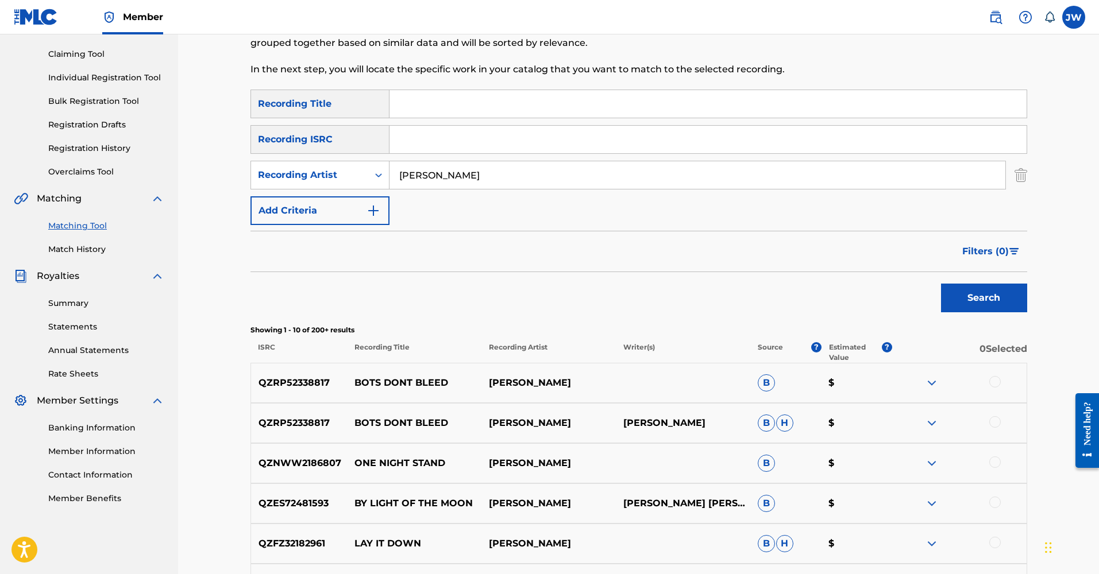
click at [993, 383] on div at bounding box center [994, 381] width 11 height 11
click at [995, 424] on div at bounding box center [994, 421] width 11 height 11
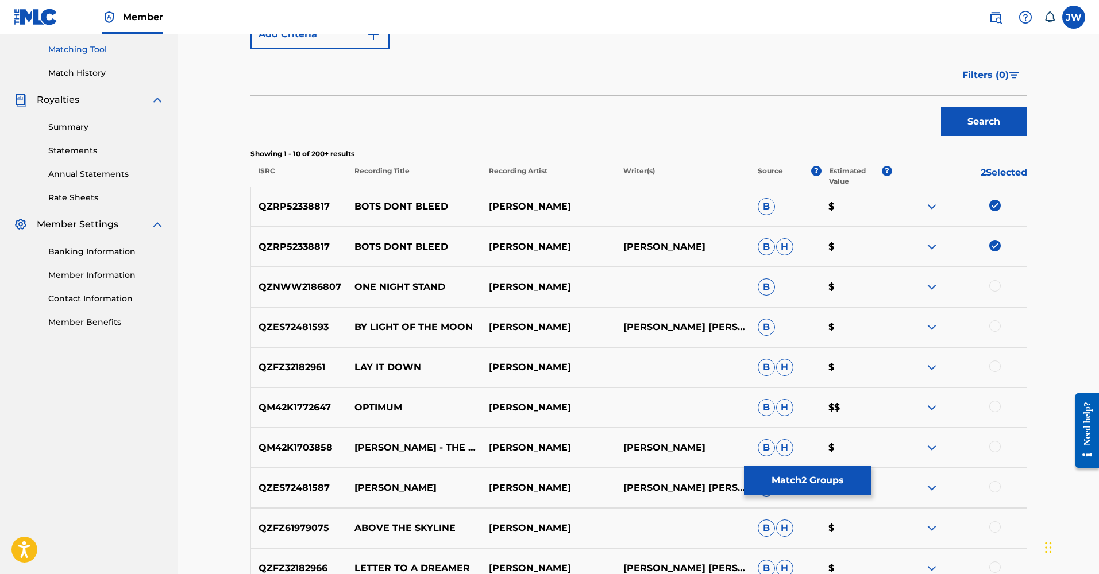
scroll to position [444, 0]
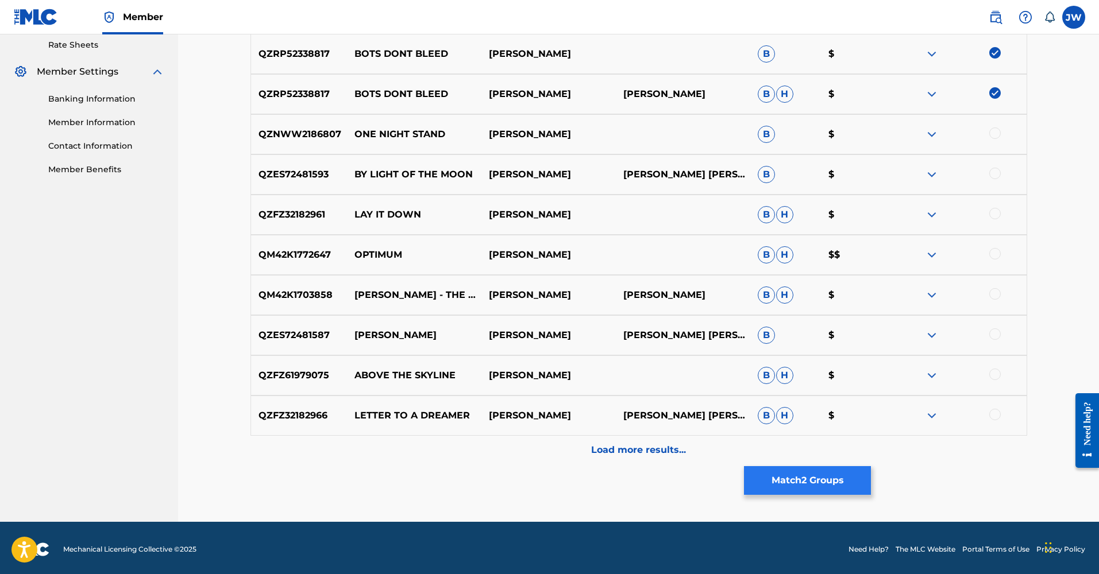
click at [814, 487] on button "Match 2 Groups" at bounding box center [807, 480] width 127 height 29
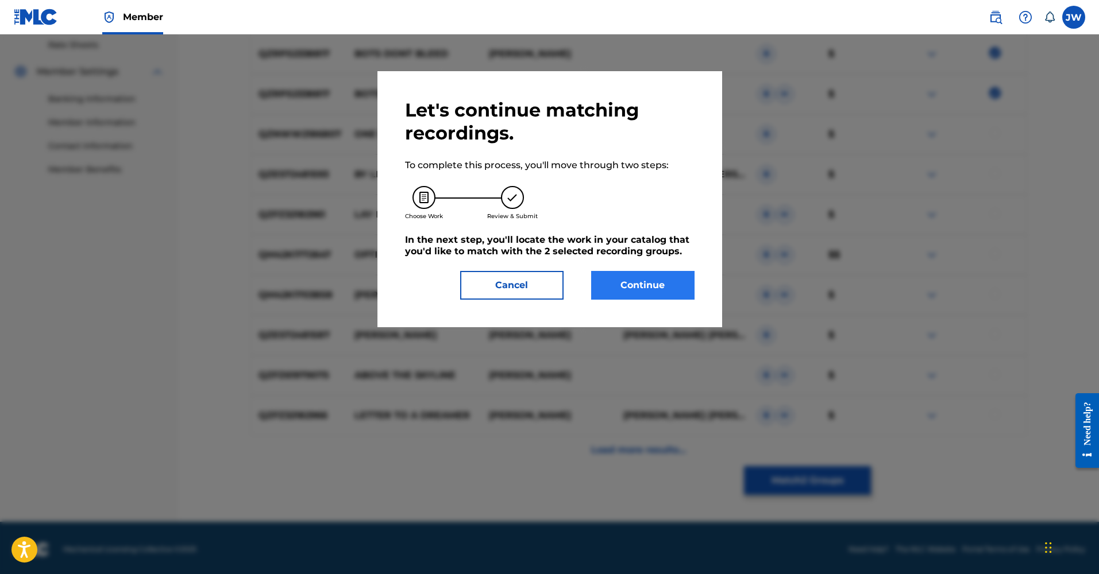
click at [656, 287] on button "Continue" at bounding box center [642, 285] width 103 height 29
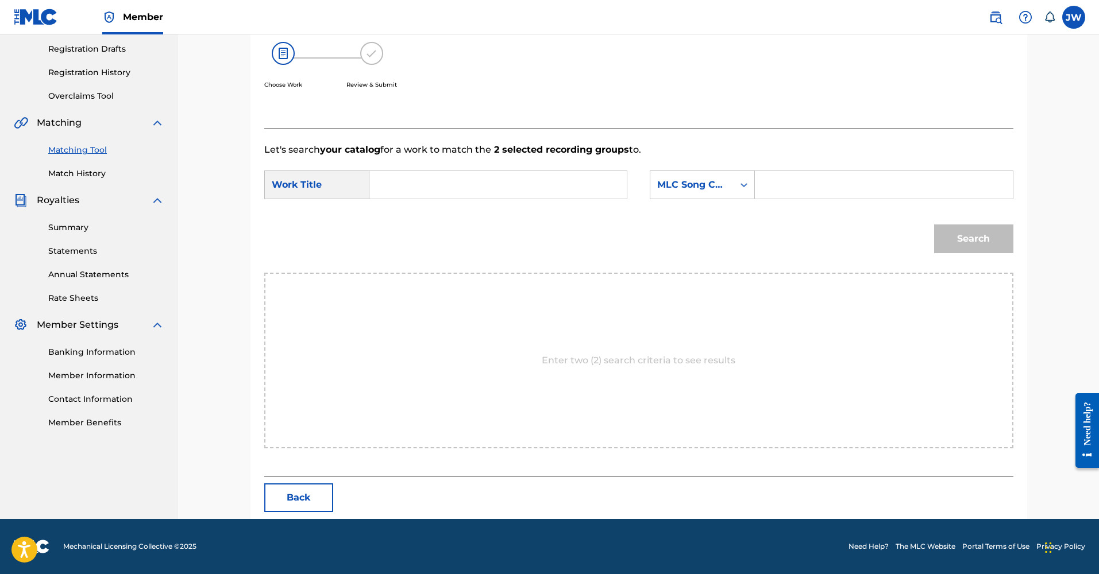
scroll to position [114, 0]
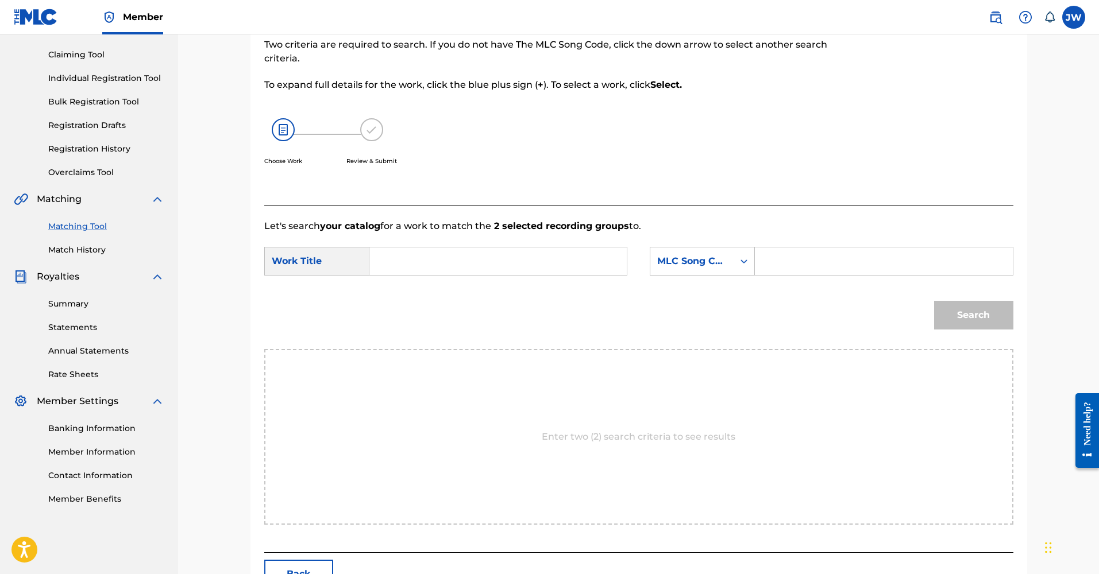
click at [436, 266] on input "Search Form" at bounding box center [498, 262] width 238 height 28
type input "bots don't bleed"
click at [791, 256] on input "Search Form" at bounding box center [883, 262] width 238 height 28
drag, startPoint x: 438, startPoint y: 226, endPoint x: 579, endPoint y: 221, distance: 141.4
click at [579, 221] on p "Let's search your catalog for a work to match the 2 selected recording groups t…" at bounding box center [638, 226] width 749 height 14
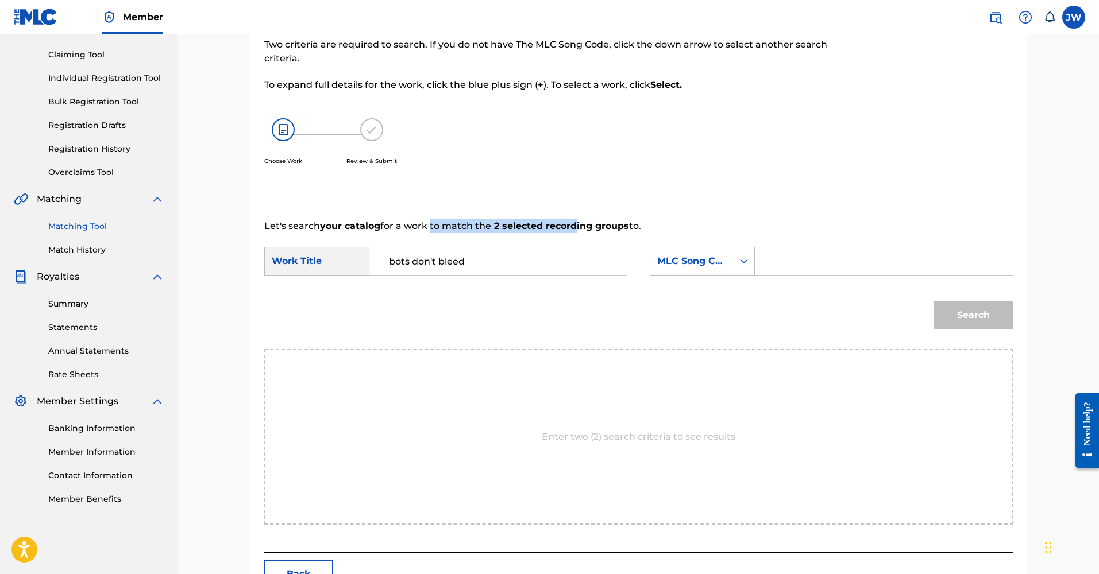
click at [579, 221] on strong "2 selected recording groups" at bounding box center [560, 226] width 138 height 11
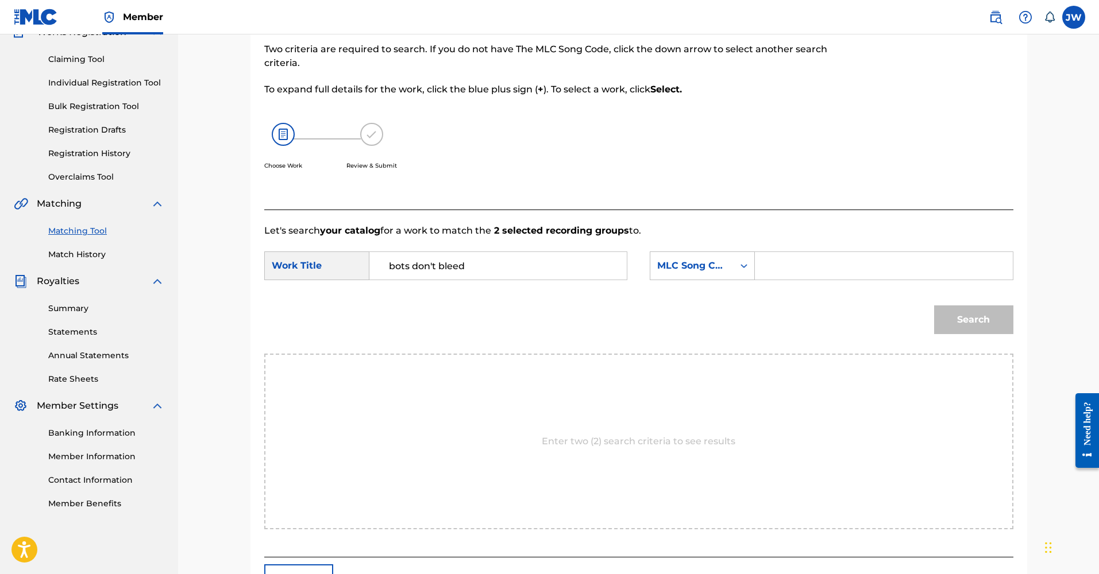
scroll to position [15, 0]
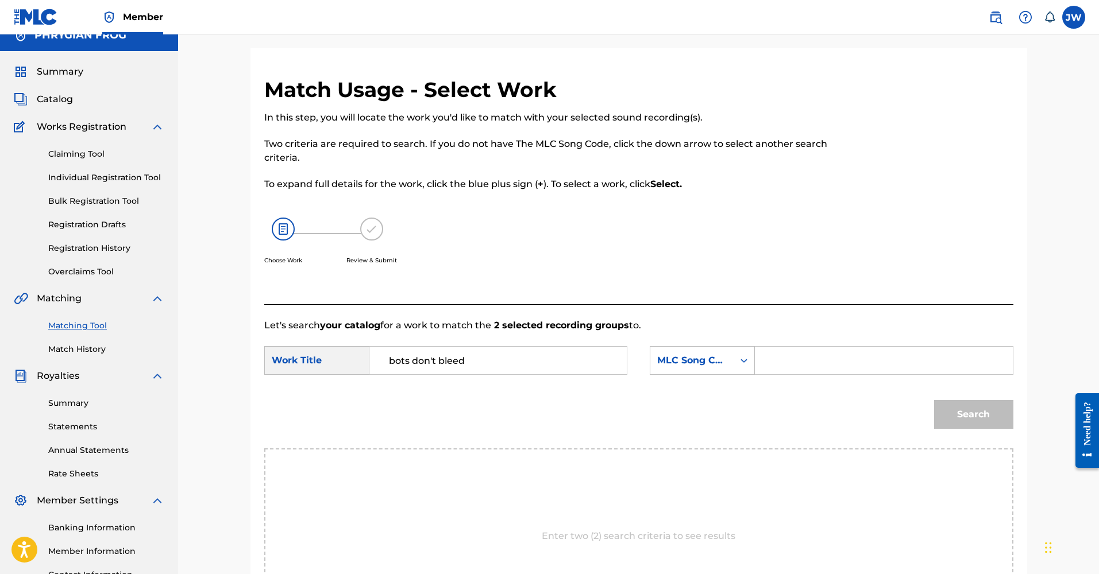
click at [795, 366] on input "Search Form" at bounding box center [883, 361] width 238 height 28
type input "bots dont bleed"
click at [973, 415] on button "Search" at bounding box center [973, 414] width 79 height 29
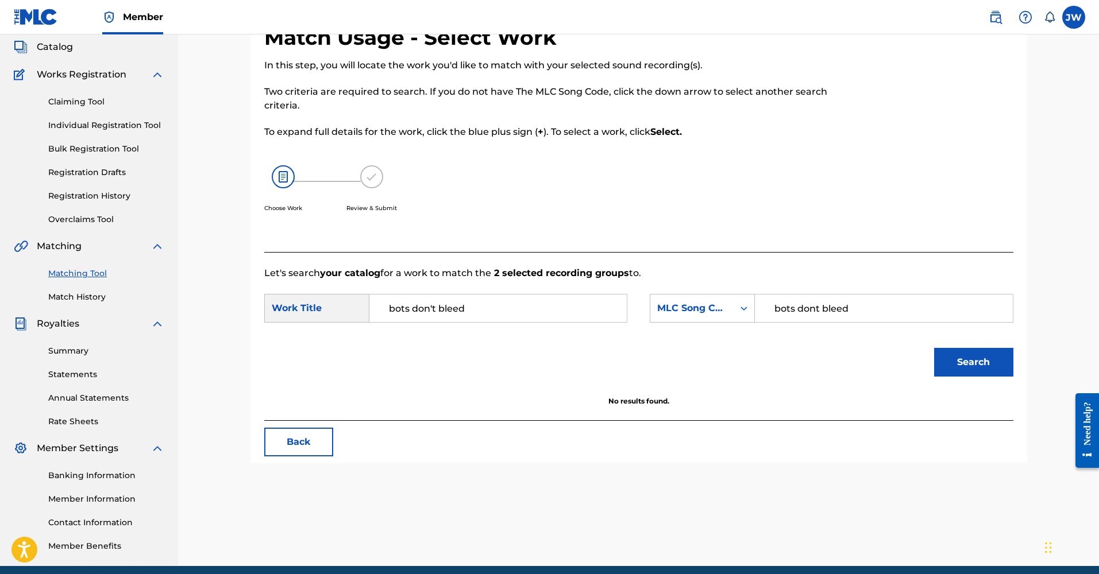
scroll to position [0, 0]
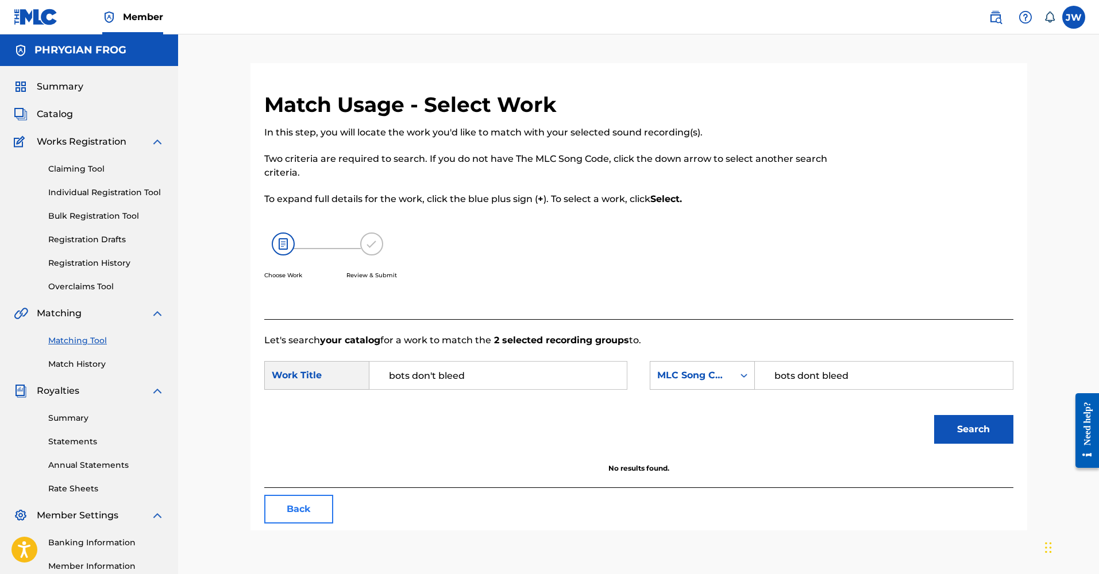
click at [312, 507] on button "Back" at bounding box center [298, 509] width 69 height 29
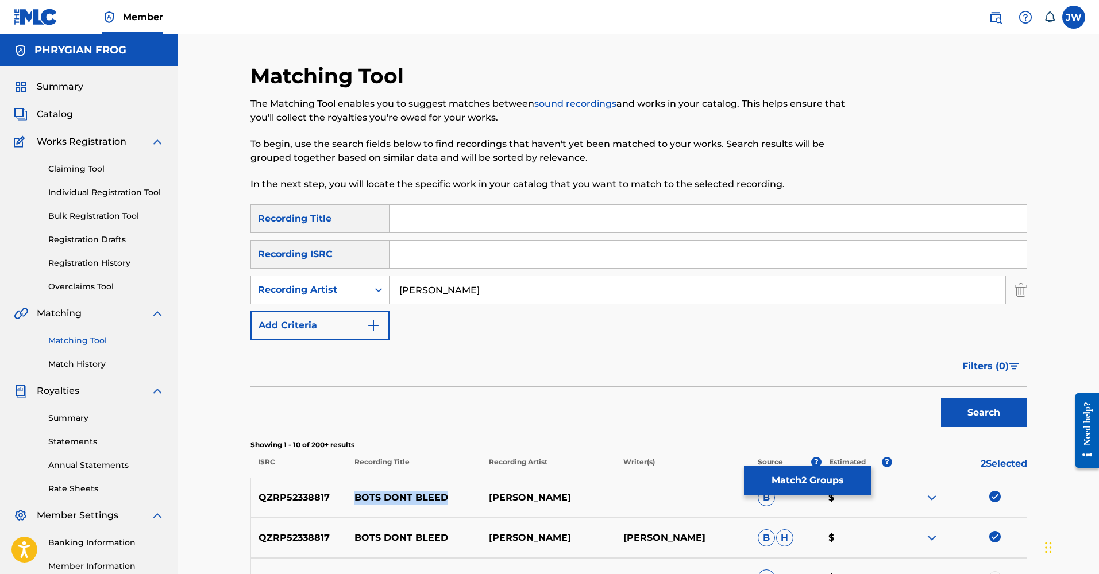
drag, startPoint x: 356, startPoint y: 495, endPoint x: 446, endPoint y: 495, distance: 90.2
click at [446, 495] on p "BOTS DONT BLEED" at bounding box center [414, 498] width 134 height 14
copy p "BOTS DONT BLEED"
click at [804, 484] on button "Match 2 Groups" at bounding box center [807, 480] width 127 height 29
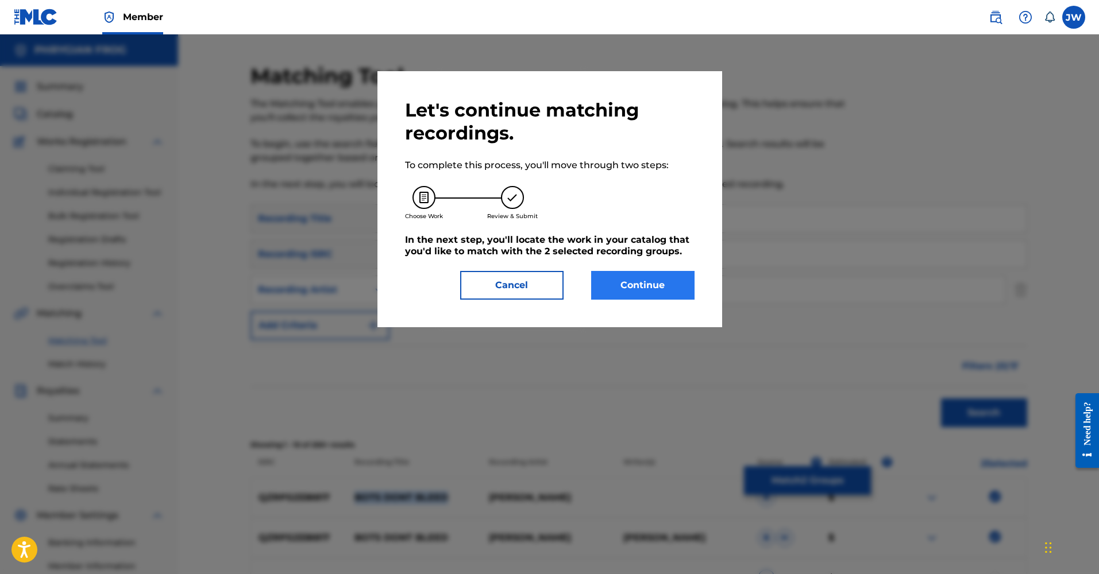
click at [658, 289] on button "Continue" at bounding box center [642, 285] width 103 height 29
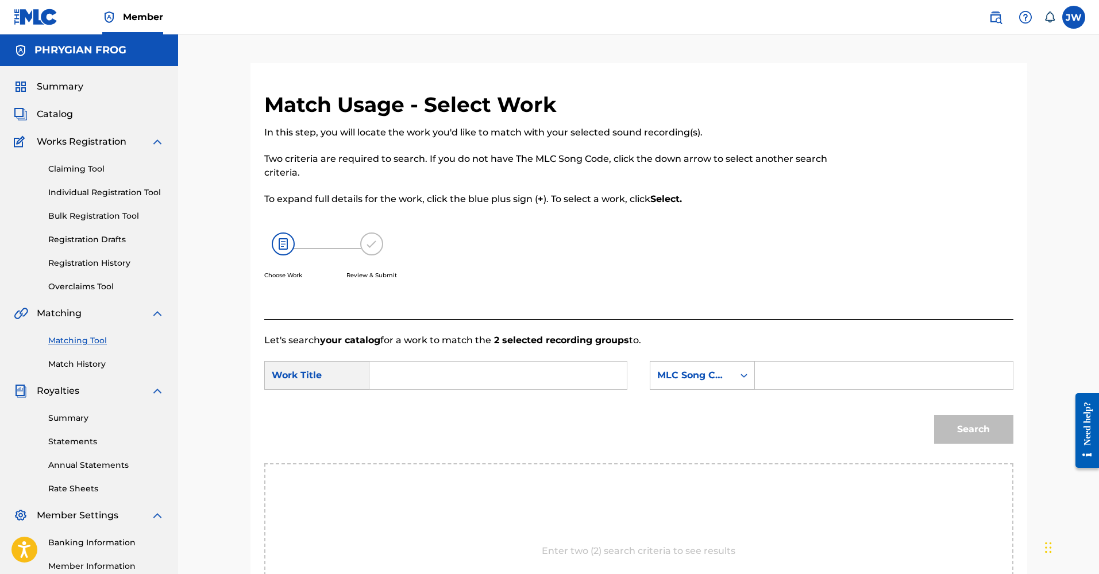
click at [396, 373] on input "Search Form" at bounding box center [498, 376] width 238 height 28
paste input "BOTS DONT BLEED"
type input "BOTS DONT BLEED"
click at [723, 375] on div "MLC Song Code" at bounding box center [691, 376] width 69 height 14
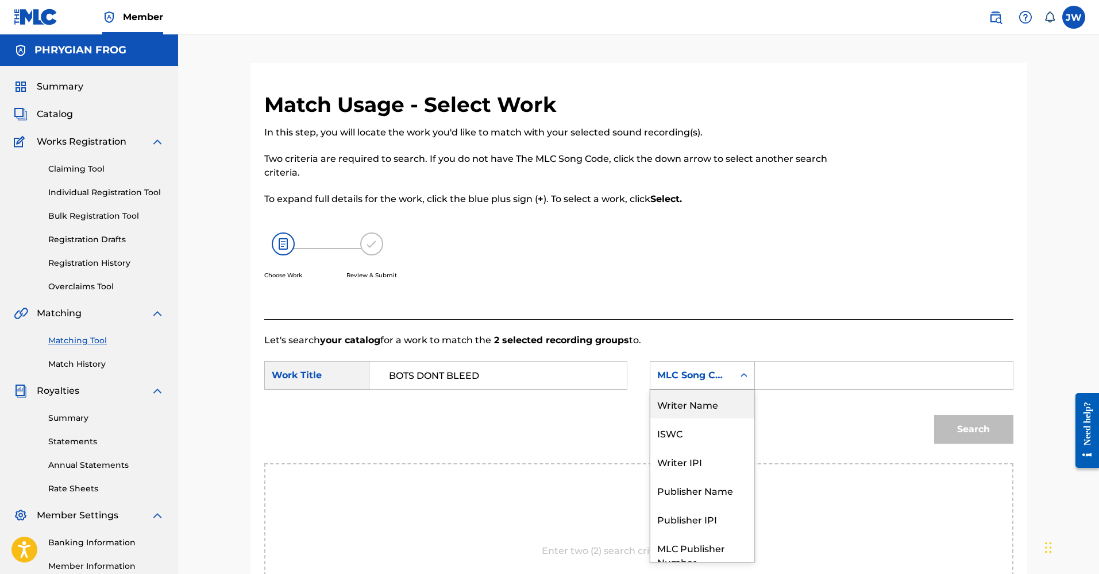
click at [708, 410] on div "Writer Name" at bounding box center [702, 404] width 104 height 29
click at [779, 373] on input "Search Form" at bounding box center [883, 376] width 238 height 28
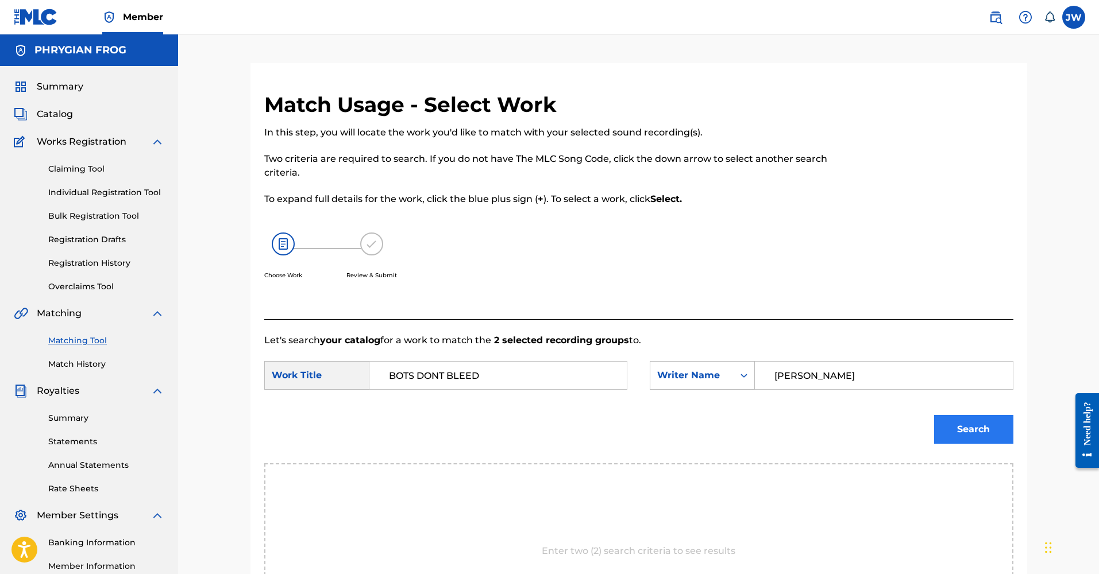
click at [963, 430] on button "Search" at bounding box center [973, 429] width 79 height 29
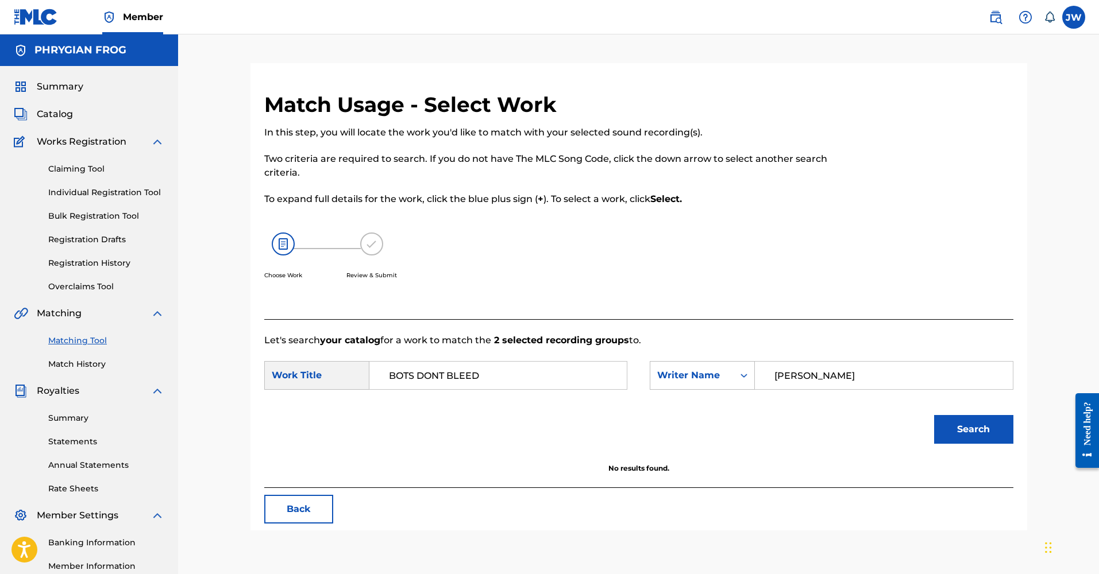
drag, startPoint x: 804, startPoint y: 374, endPoint x: 872, endPoint y: 371, distance: 68.4
click at [872, 371] on input "[PERSON_NAME]" at bounding box center [883, 376] width 238 height 28
click at [973, 430] on button "Search" at bounding box center [973, 429] width 79 height 29
click at [804, 375] on input "[PERSON_NAME]" at bounding box center [883, 376] width 238 height 28
type input "[PERSON_NAME] [PERSON_NAME]"
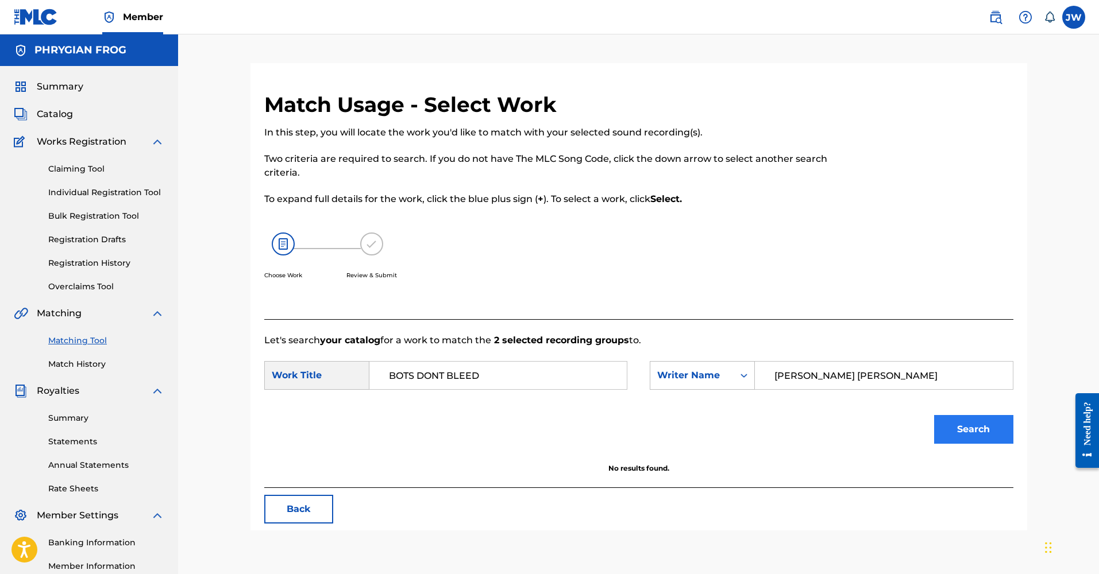
click at [961, 419] on button "Search" at bounding box center [973, 429] width 79 height 29
click at [749, 373] on icon "Search Form" at bounding box center [743, 375] width 11 height 11
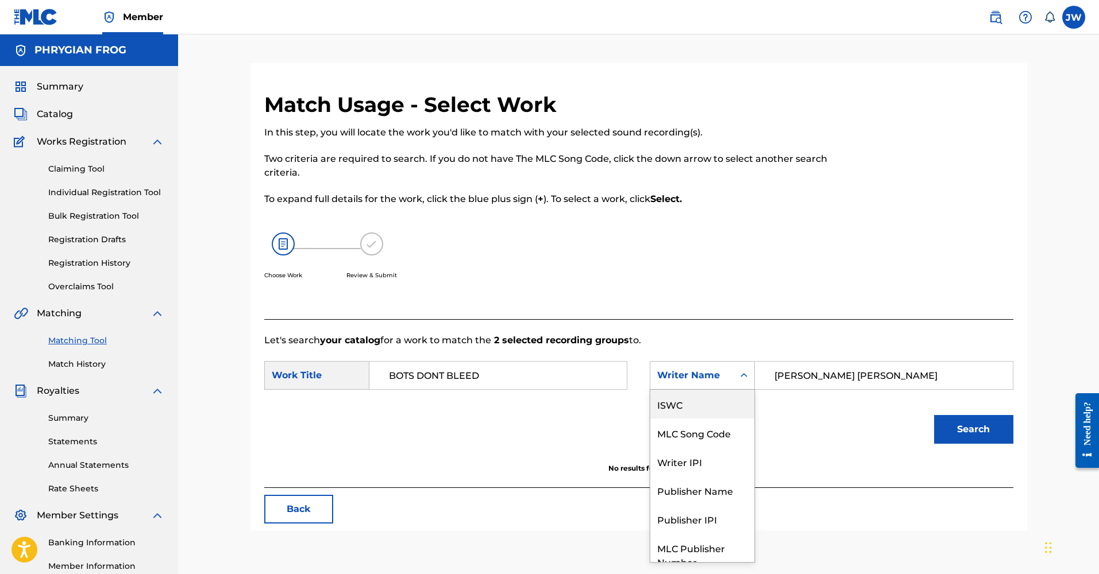
click at [682, 409] on div "ISWC" at bounding box center [702, 404] width 104 height 29
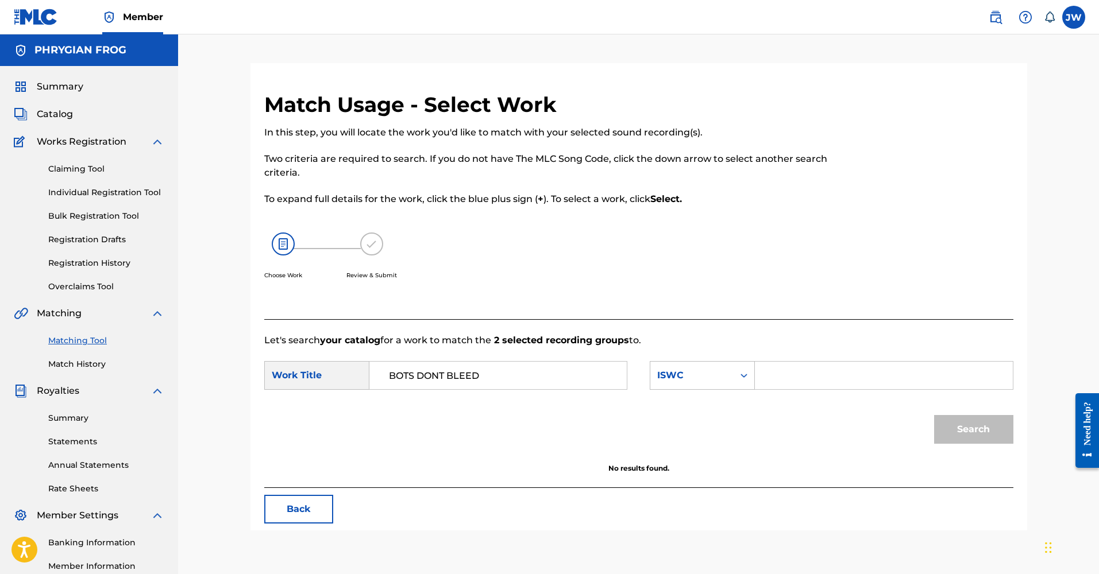
click at [774, 382] on input "Search Form" at bounding box center [883, 376] width 238 height 28
paste input "T3202220240"
type input "T3202220240"
click at [968, 429] on button "Search" at bounding box center [973, 429] width 79 height 29
drag, startPoint x: 403, startPoint y: 374, endPoint x: 370, endPoint y: 374, distance: 32.2
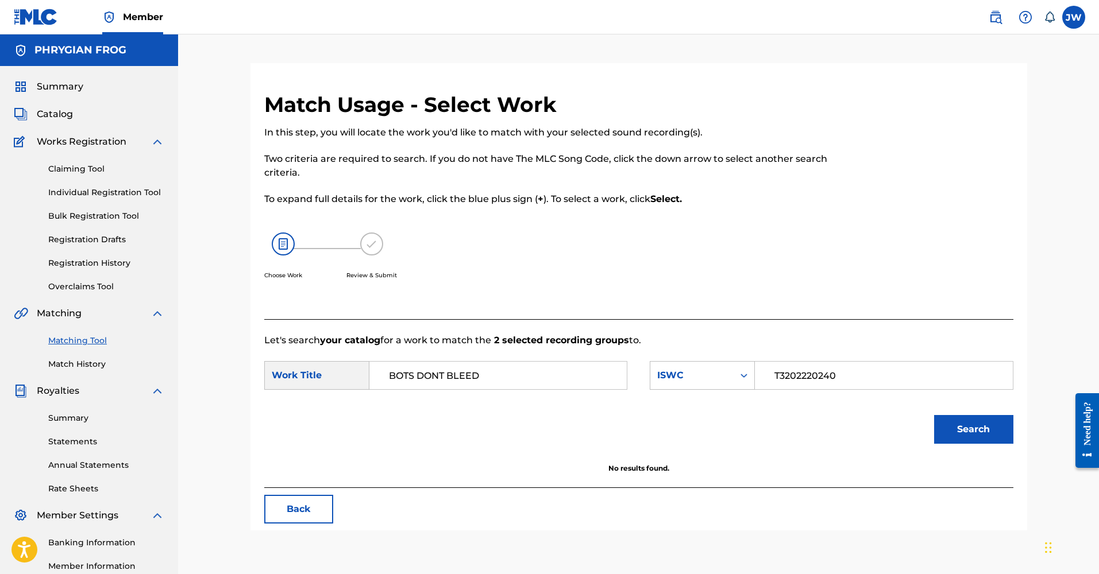
click at [370, 374] on div "BOTS DONT BLEED" at bounding box center [498, 375] width 258 height 29
click at [448, 376] on input "BOTS DONT BLEED" at bounding box center [498, 376] width 238 height 28
drag, startPoint x: 468, startPoint y: 380, endPoint x: 420, endPoint y: 378, distance: 47.7
click at [420, 378] on input "BOTS DONT BLEED" at bounding box center [498, 376] width 238 height 28
type input "BOTS"
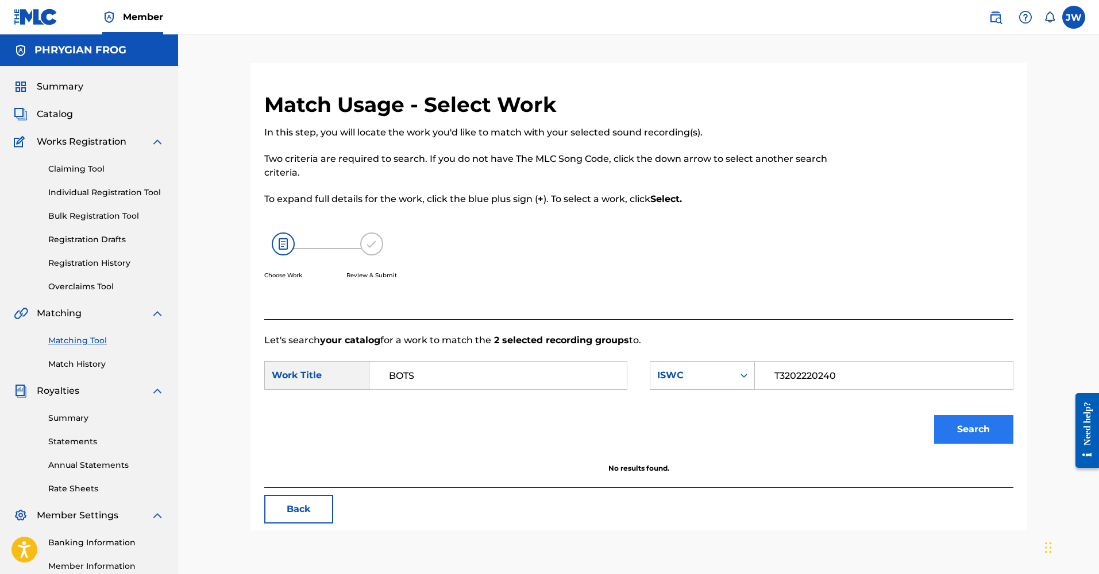
click at [959, 418] on button "Search" at bounding box center [973, 429] width 79 height 29
drag, startPoint x: 428, startPoint y: 377, endPoint x: 368, endPoint y: 375, distance: 59.8
click at [368, 375] on div "SearchWithCriteria2982d083-bfcb-4853-bdbb-a65547d68fb7 Work Title BOTS" at bounding box center [445, 375] width 363 height 29
click at [980, 427] on div "Search" at bounding box center [970, 427] width 85 height 46
click at [65, 112] on span "Catalog" at bounding box center [55, 114] width 36 height 14
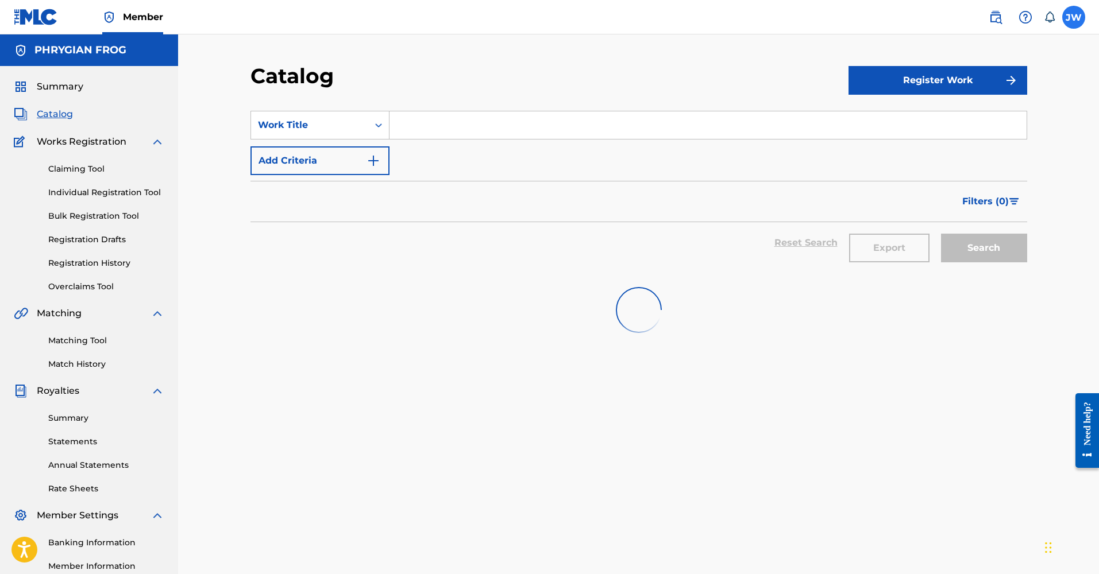
click at [1075, 20] on label at bounding box center [1073, 17] width 23 height 23
click at [1073, 17] on input "[PERSON_NAME] [PERSON_NAME] [PERSON_NAME][EMAIL_ADDRESS][DOMAIN_NAME] Notificat…" at bounding box center [1073, 17] width 0 height 0
click at [959, 143] on link "Profile" at bounding box center [960, 143] width 23 height 10
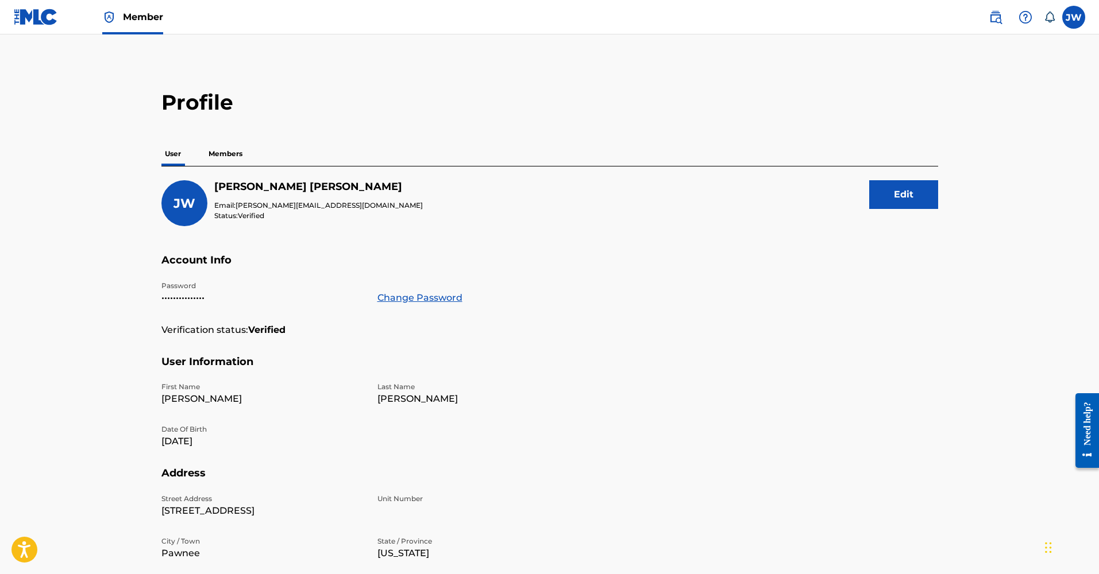
click at [225, 153] on p "Members" at bounding box center [225, 154] width 41 height 24
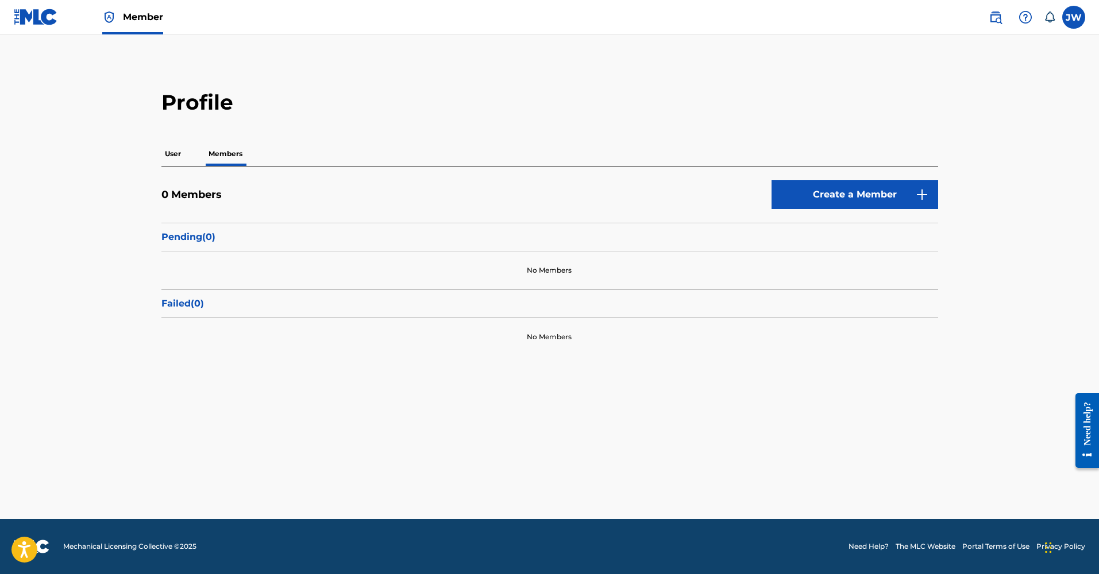
click at [174, 159] on p "User" at bounding box center [172, 154] width 23 height 24
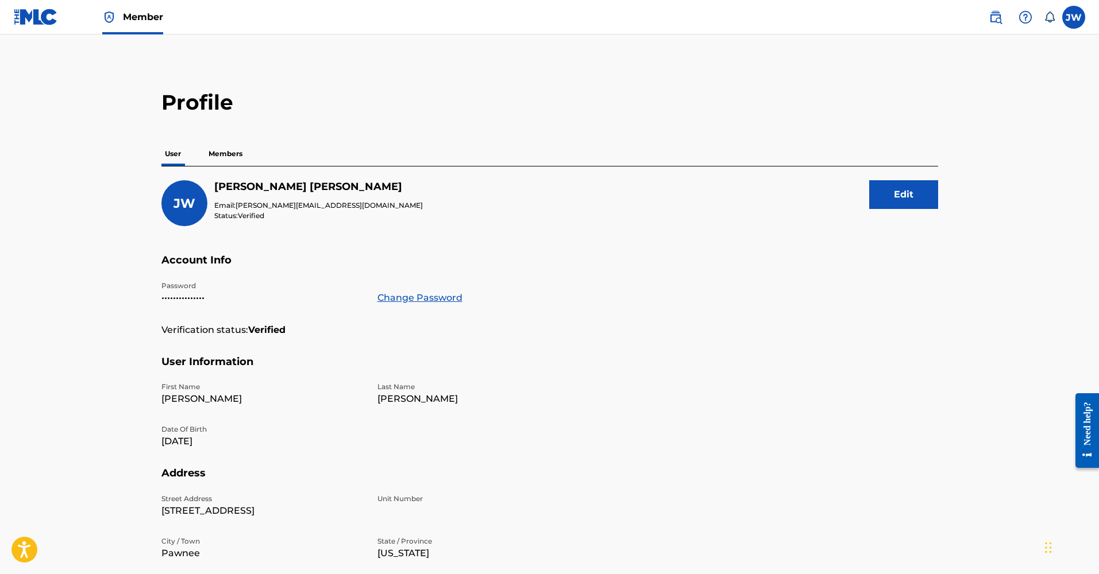
click at [148, 19] on span "Member" at bounding box center [143, 16] width 40 height 13
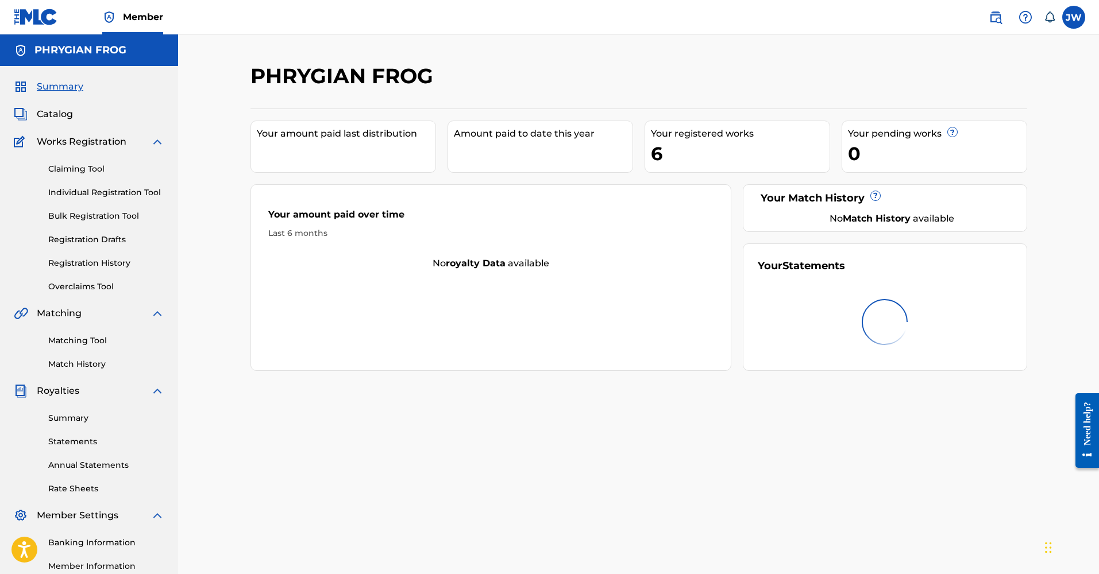
click at [724, 141] on div "6" at bounding box center [740, 154] width 179 height 26
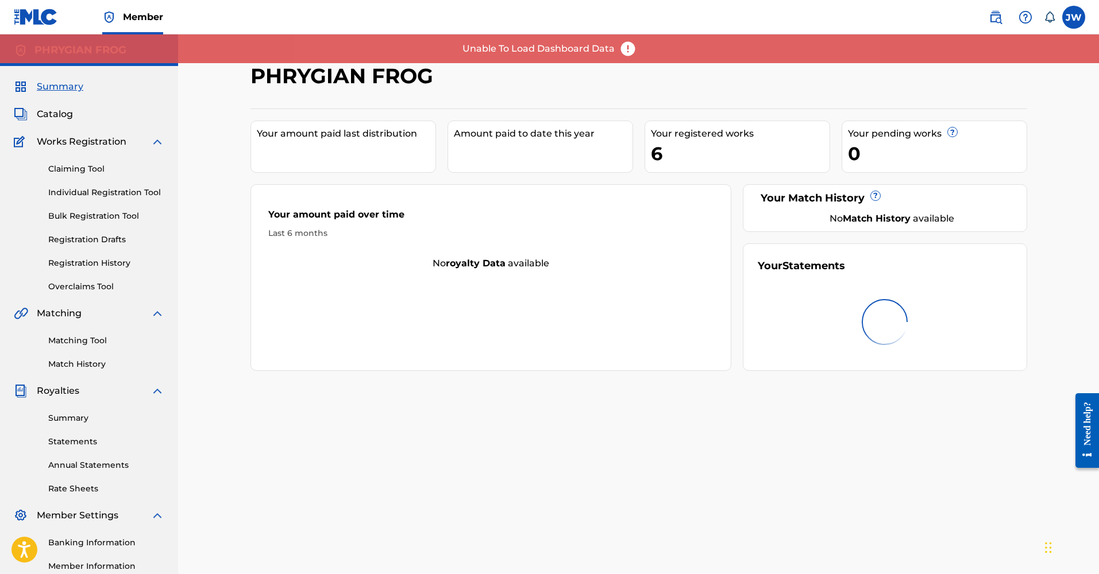
click at [618, 77] on div "PHRYGIAN FROG" at bounding box center [549, 80] width 598 height 34
click at [629, 49] on img at bounding box center [627, 48] width 17 height 17
click at [757, 83] on div "PHRYGIAN FROG" at bounding box center [549, 80] width 598 height 34
click at [1077, 22] on label at bounding box center [1073, 17] width 23 height 23
click at [1073, 17] on input "[PERSON_NAME] [PERSON_NAME] [PERSON_NAME][EMAIL_ADDRESS][DOMAIN_NAME] Notificat…" at bounding box center [1073, 17] width 0 height 0
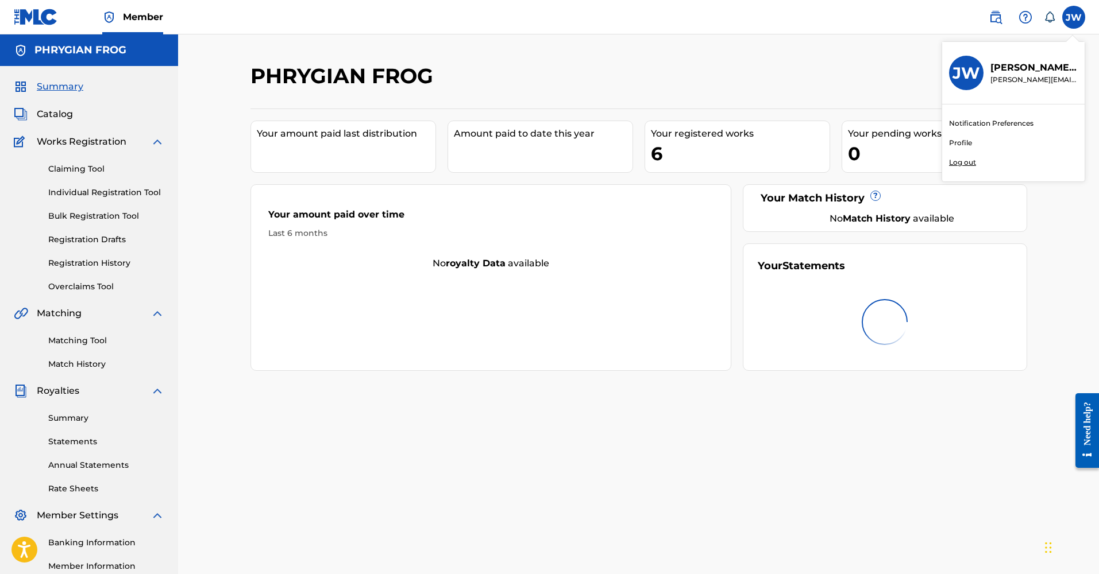
click at [628, 87] on div "PHRYGIAN FROG" at bounding box center [549, 80] width 598 height 34
click at [96, 266] on link "Registration History" at bounding box center [106, 263] width 116 height 12
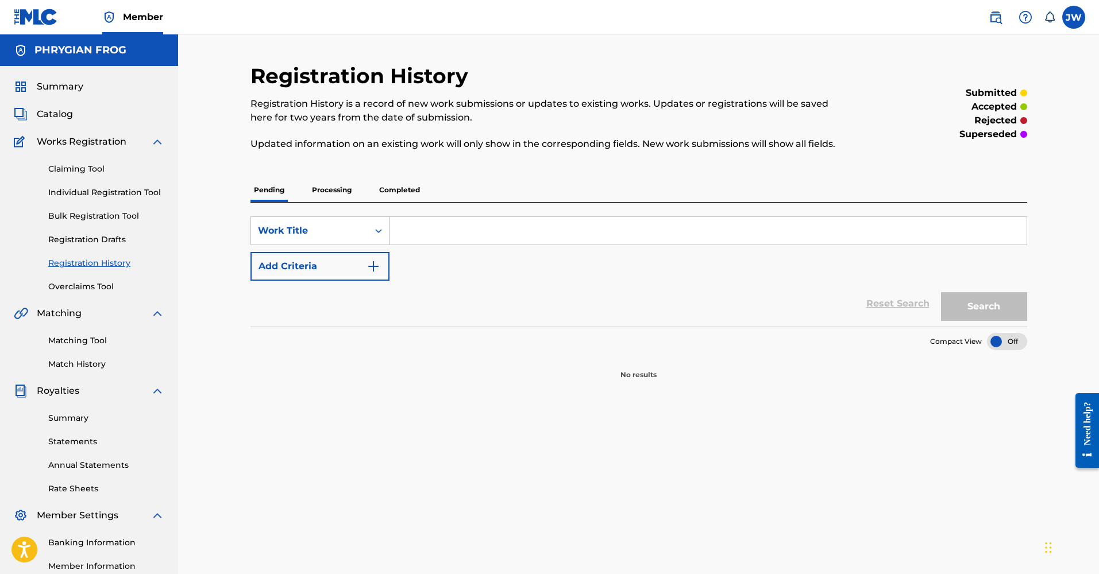
click at [337, 191] on p "Processing" at bounding box center [331, 190] width 47 height 24
click at [413, 192] on p "Completed" at bounding box center [400, 190] width 48 height 24
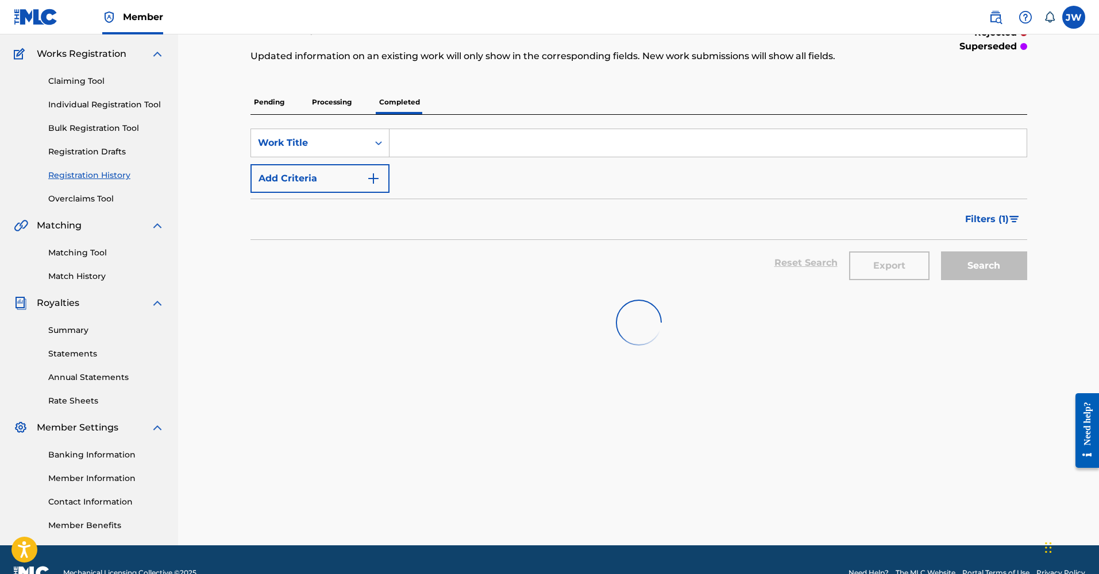
scroll to position [114, 0]
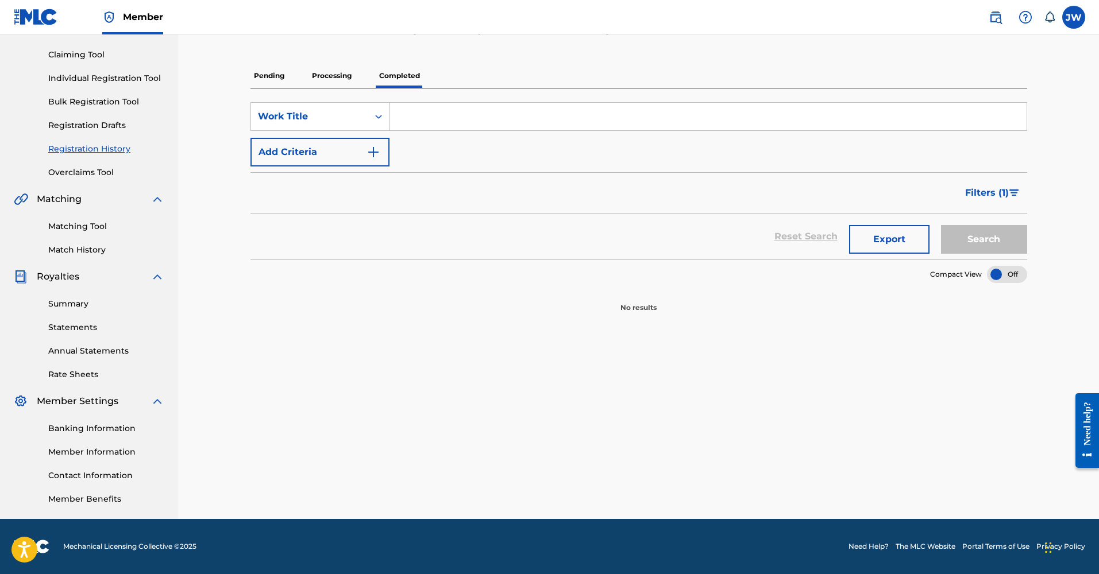
click at [781, 406] on div "Registration History Registration History is a record of new work submissions o…" at bounding box center [639, 234] width 804 height 570
click at [331, 75] on p "Processing" at bounding box center [331, 76] width 47 height 24
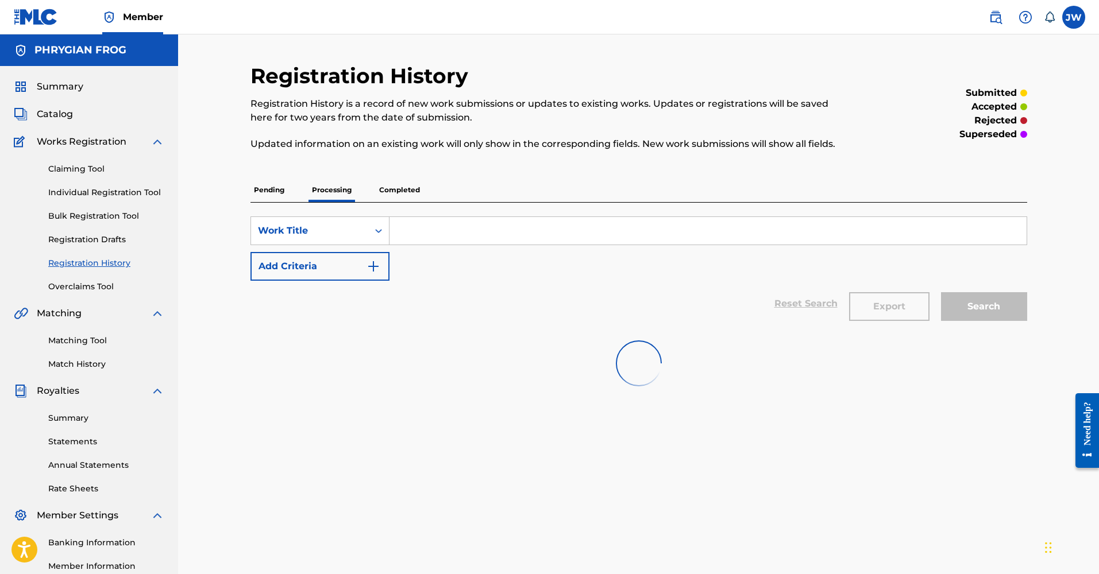
click at [33, 52] on div "PHRYGIAN FROG" at bounding box center [89, 50] width 178 height 32
click at [61, 85] on span "Summary" at bounding box center [60, 87] width 47 height 14
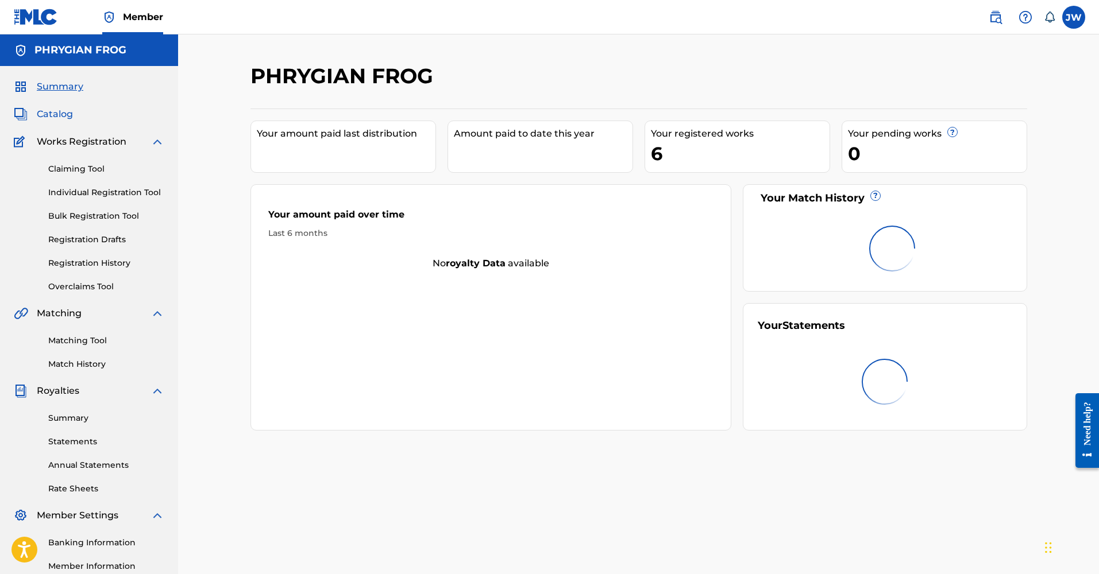
click at [67, 115] on span "Catalog" at bounding box center [55, 114] width 36 height 14
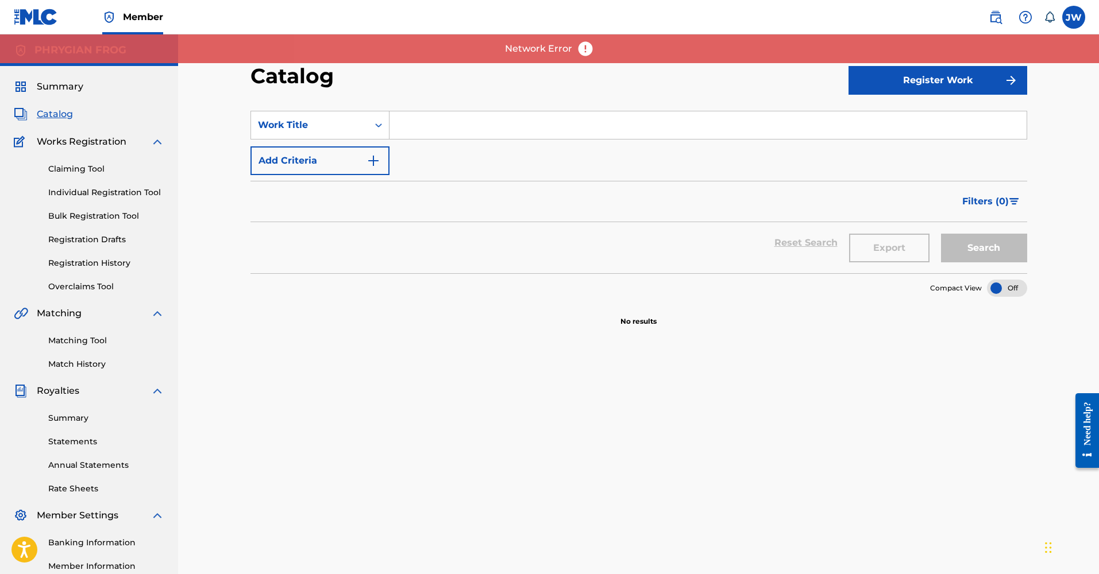
click at [583, 49] on img at bounding box center [585, 48] width 17 height 17
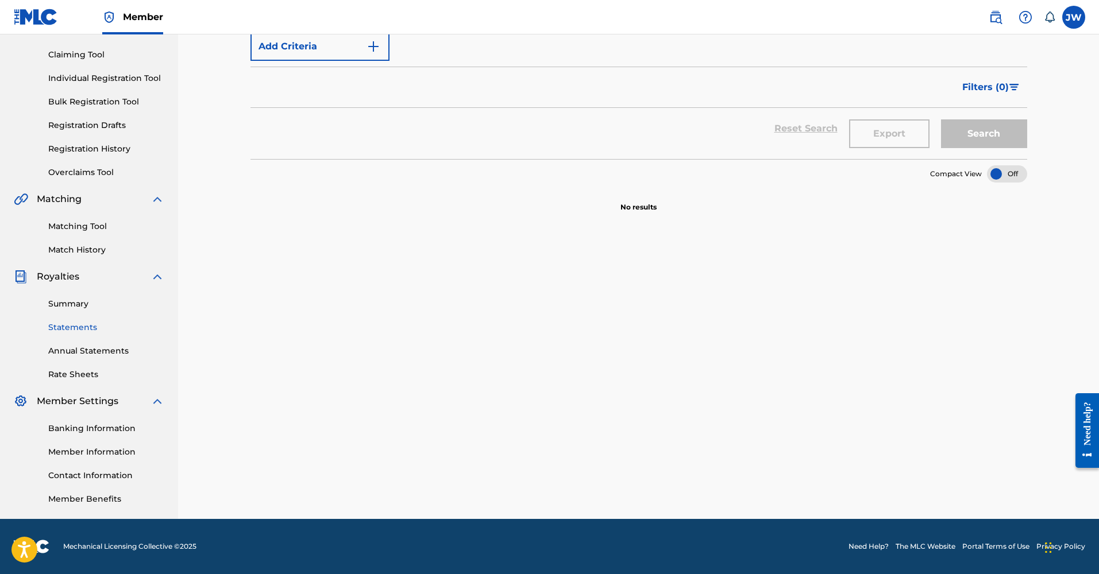
click at [76, 331] on link "Statements" at bounding box center [106, 328] width 116 height 12
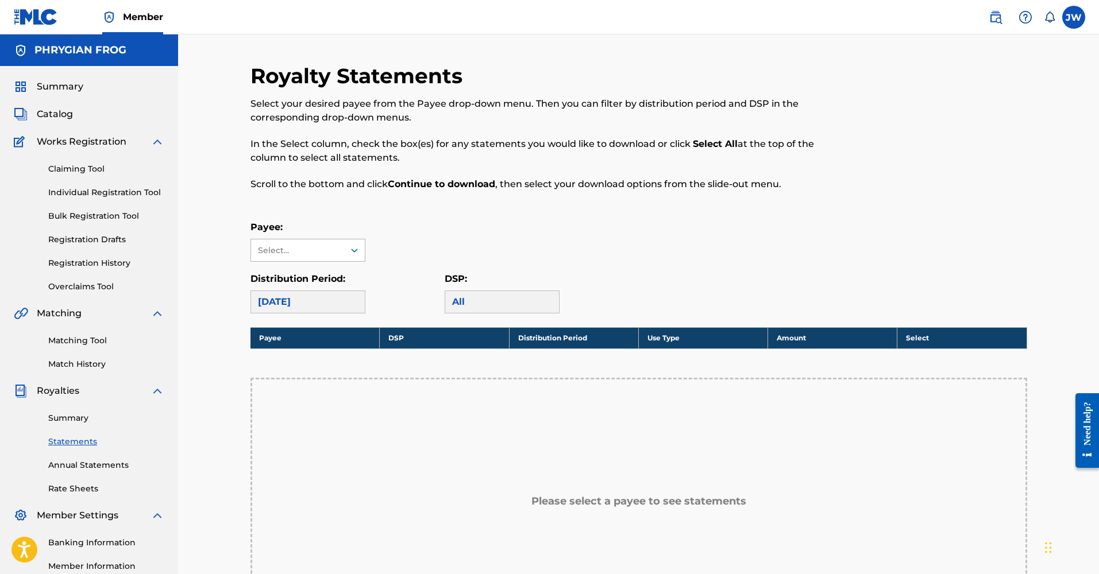
click at [328, 248] on div "Select..." at bounding box center [297, 251] width 78 height 12
click at [314, 277] on div "PHRYGIAN FROG" at bounding box center [308, 276] width 114 height 29
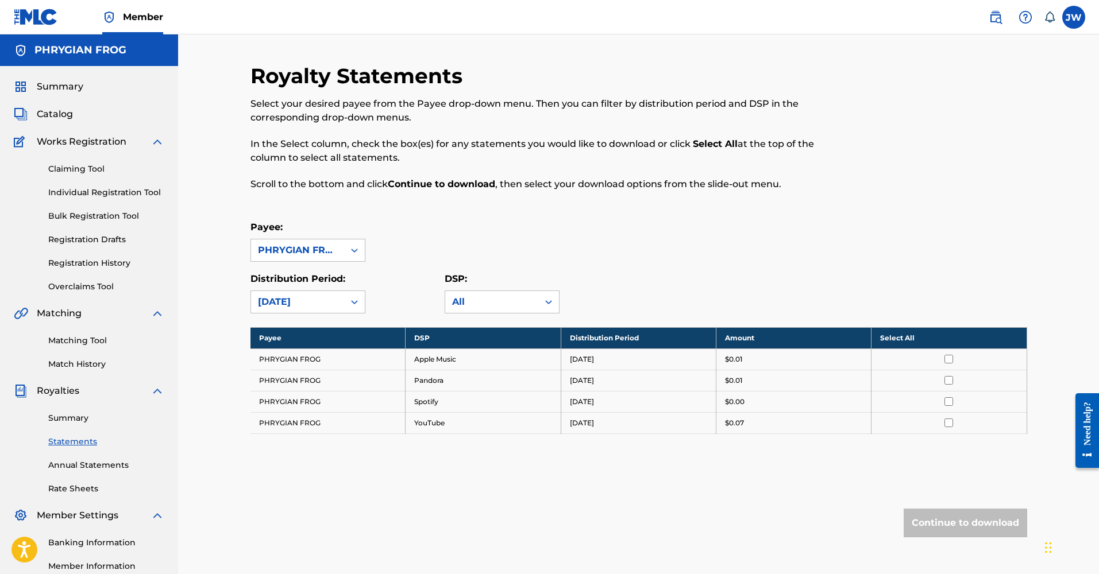
click at [956, 520] on div "Continue to download" at bounding box center [964, 523] width 123 height 29
click at [352, 248] on icon at bounding box center [354, 250] width 11 height 11
click at [586, 250] on div "Payee: PHRYGIAN FROG" at bounding box center [638, 241] width 777 height 41
click at [1076, 21] on label at bounding box center [1073, 17] width 23 height 23
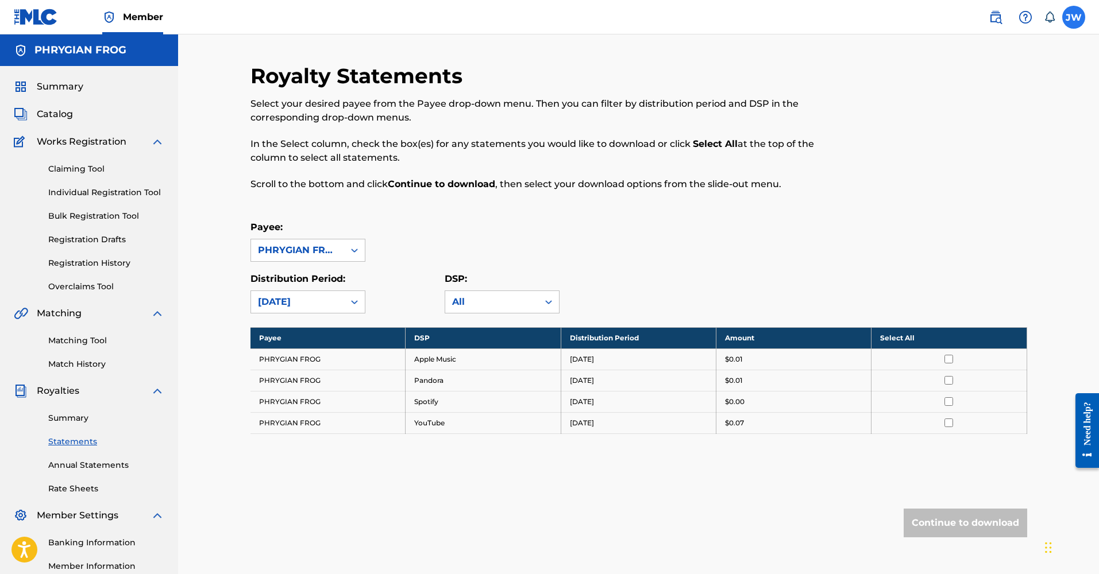
click at [1073, 17] on input "[PERSON_NAME] [PERSON_NAME] [PERSON_NAME][EMAIL_ADDRESS][DOMAIN_NAME] Notificat…" at bounding box center [1073, 17] width 0 height 0
click at [736, 156] on p "In the Select column, check the box(es) for any statements you would like to do…" at bounding box center [549, 151] width 598 height 28
click at [581, 100] on p "Select your desired payee from the Payee drop-down menu. Then you can filter by…" at bounding box center [549, 111] width 598 height 28
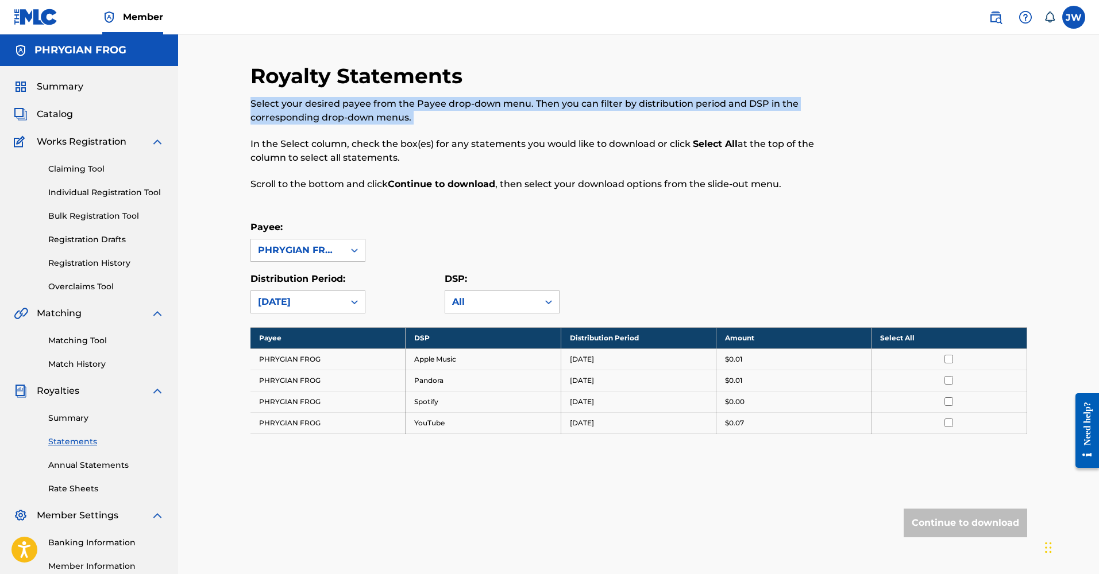
click at [581, 100] on p "Select your desired payee from the Payee drop-down menu. Then you can filter by…" at bounding box center [549, 111] width 598 height 28
click at [578, 117] on p "Select your desired payee from the Payee drop-down menu. Then you can filter by…" at bounding box center [549, 111] width 598 height 28
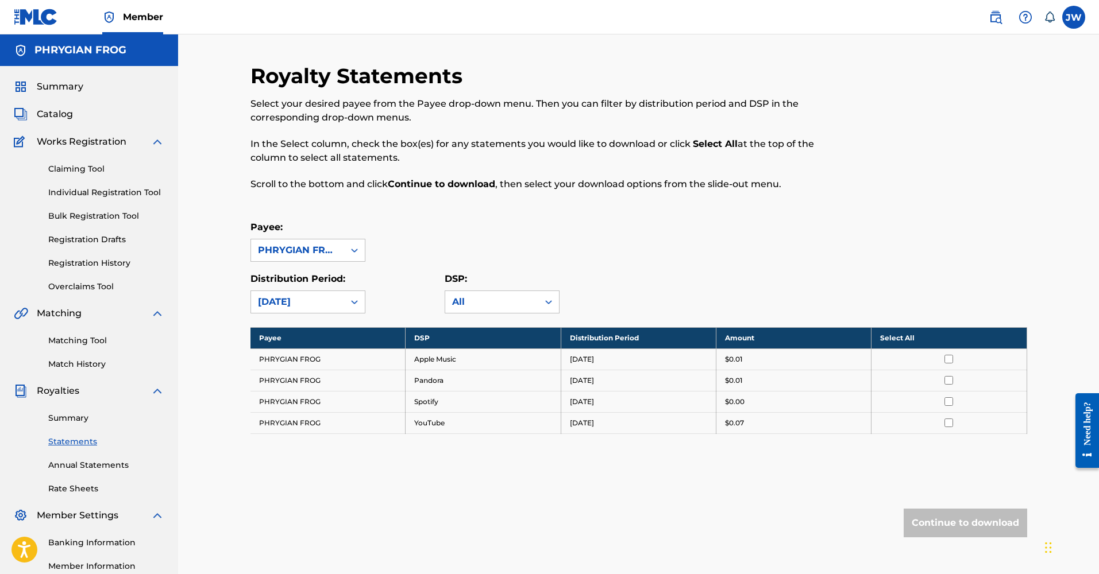
click at [130, 18] on span "Member" at bounding box center [143, 16] width 40 height 13
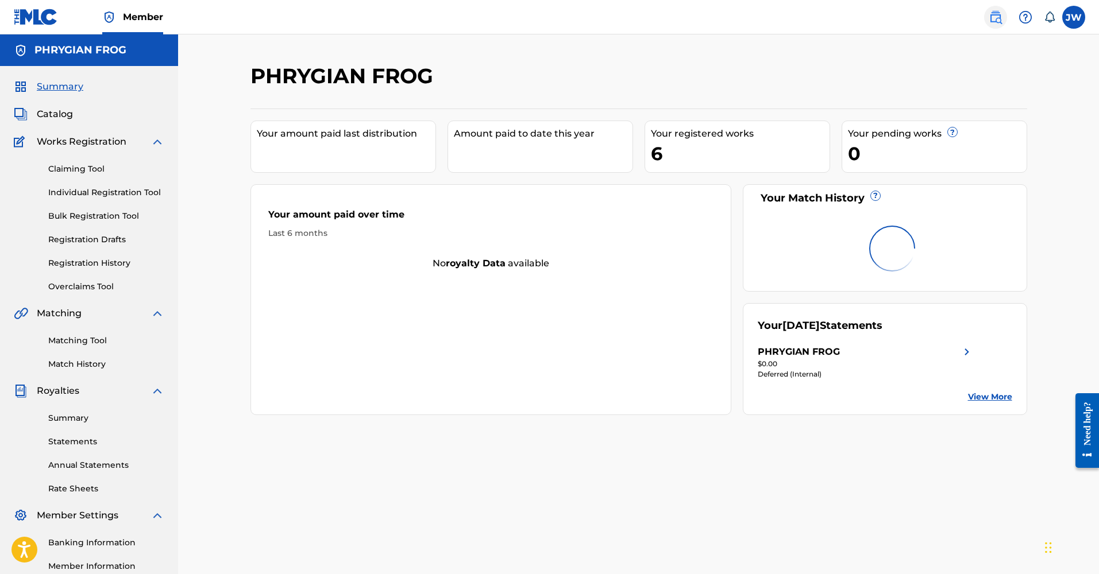
click at [995, 19] on img at bounding box center [995, 17] width 14 height 14
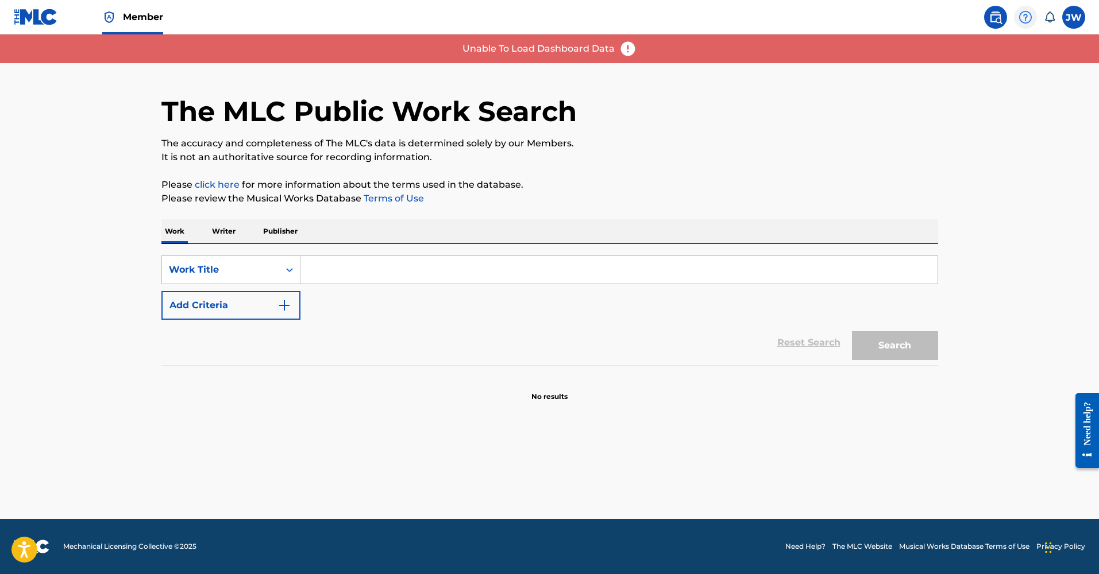
click at [1023, 20] on img at bounding box center [1025, 17] width 14 height 14
click at [1025, 48] on div "Unable To Load Dashboard Data" at bounding box center [549, 48] width 1099 height 29
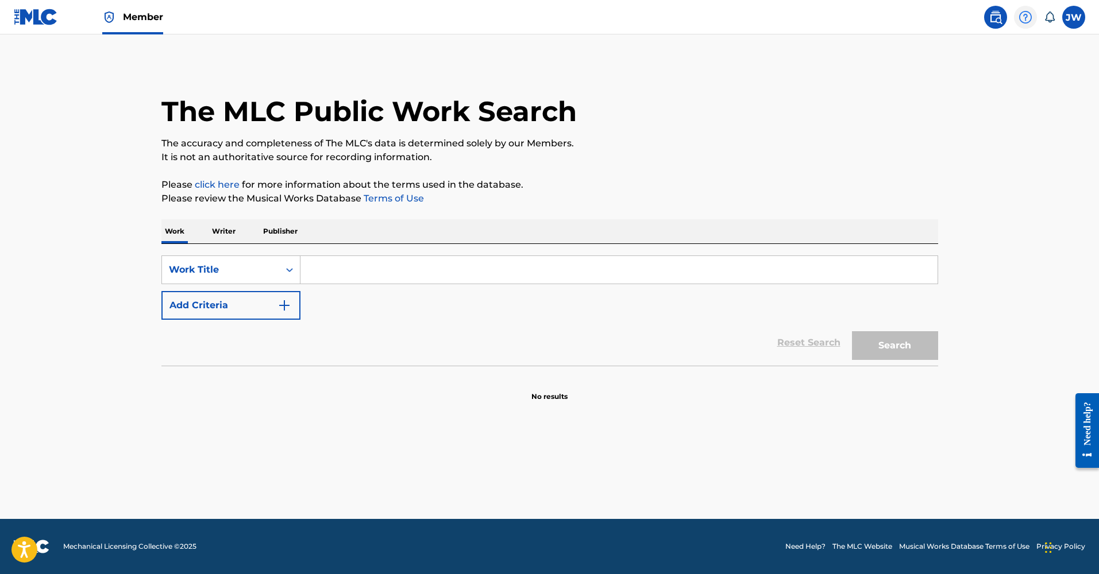
click at [1026, 15] on img at bounding box center [1025, 17] width 14 height 14
click at [1013, 49] on link "Contact us" at bounding box center [1025, 48] width 98 height 28
